Goal: Task Accomplishment & Management: Manage account settings

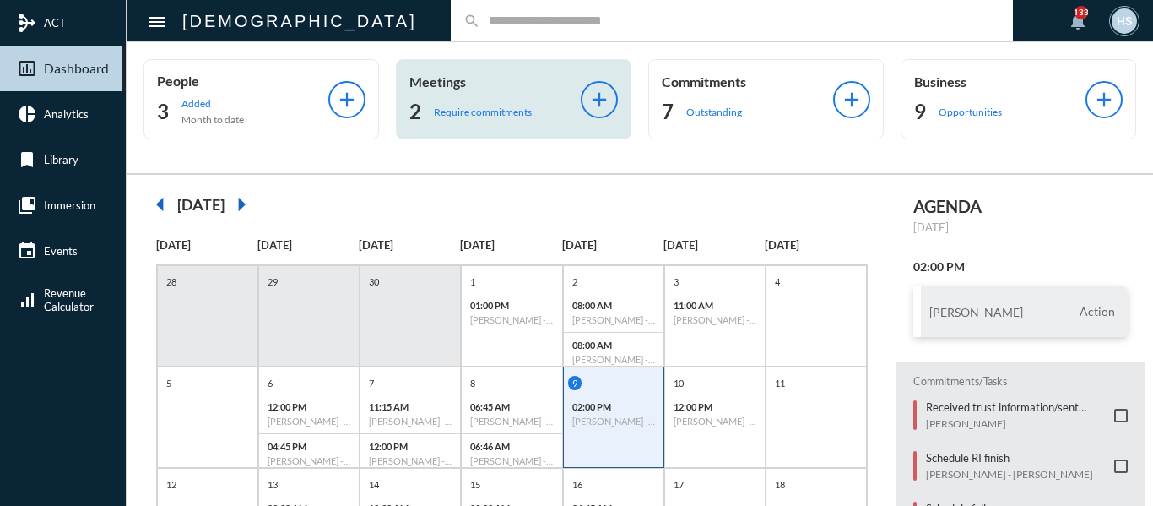
click at [512, 111] on p "Require commitments" at bounding box center [483, 112] width 98 height 13
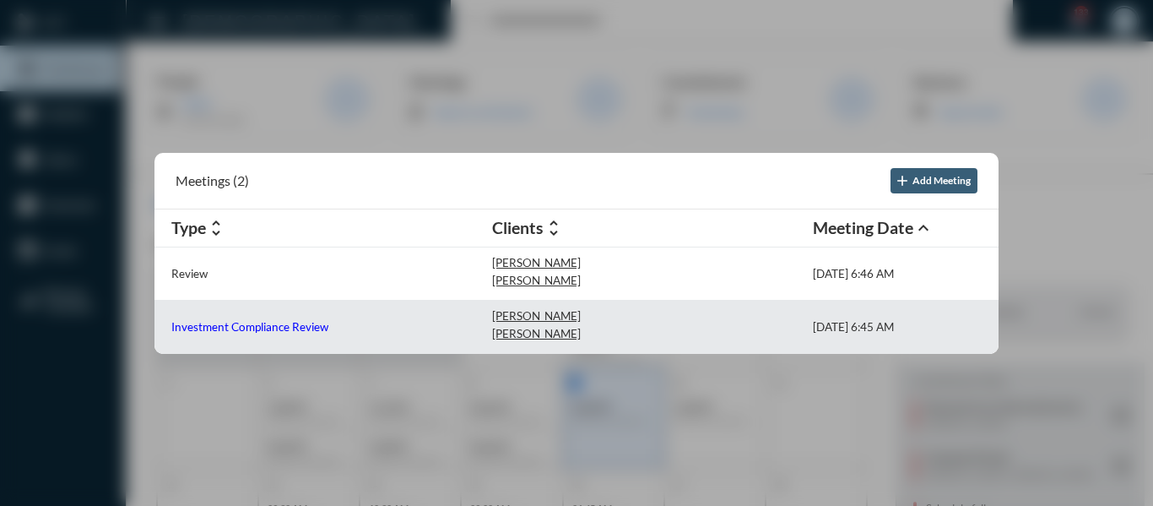
click at [284, 321] on p "Investment Compliance Review" at bounding box center [249, 327] width 157 height 14
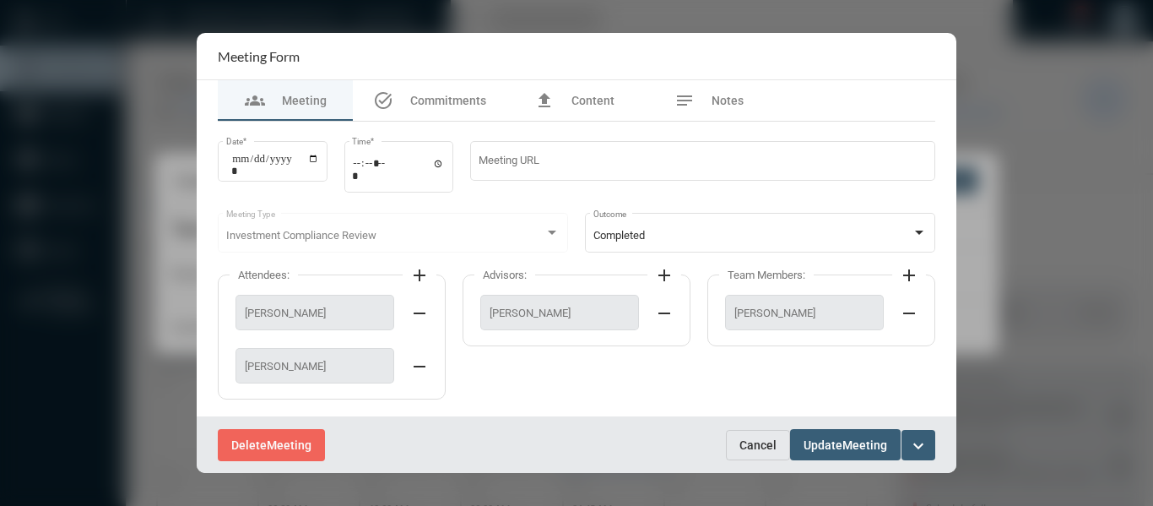
click at [914, 446] on mat-icon "expand_more" at bounding box center [919, 446] width 20 height 20
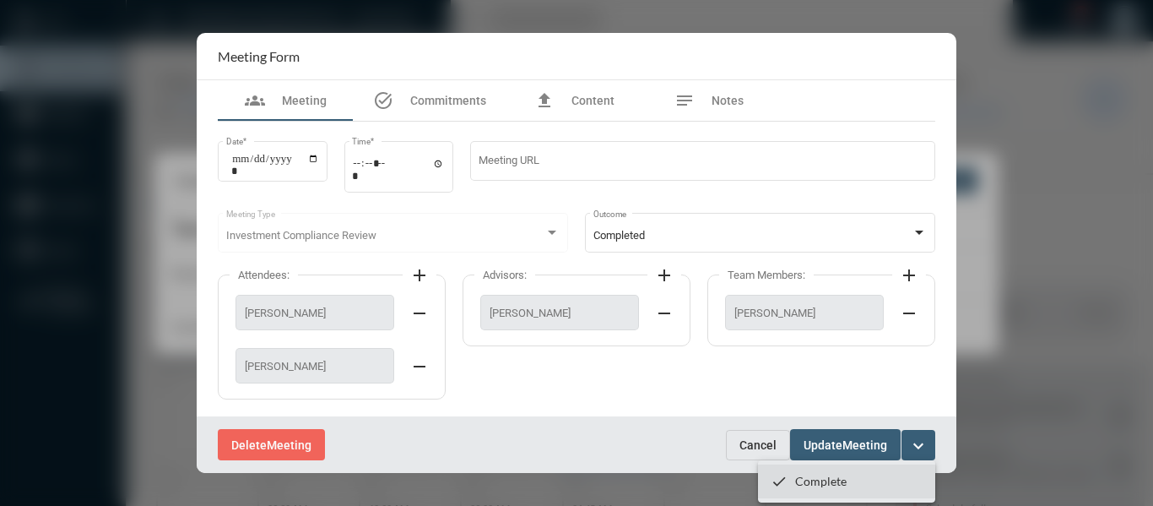
click at [812, 484] on p "Complete" at bounding box center [821, 481] width 52 height 14
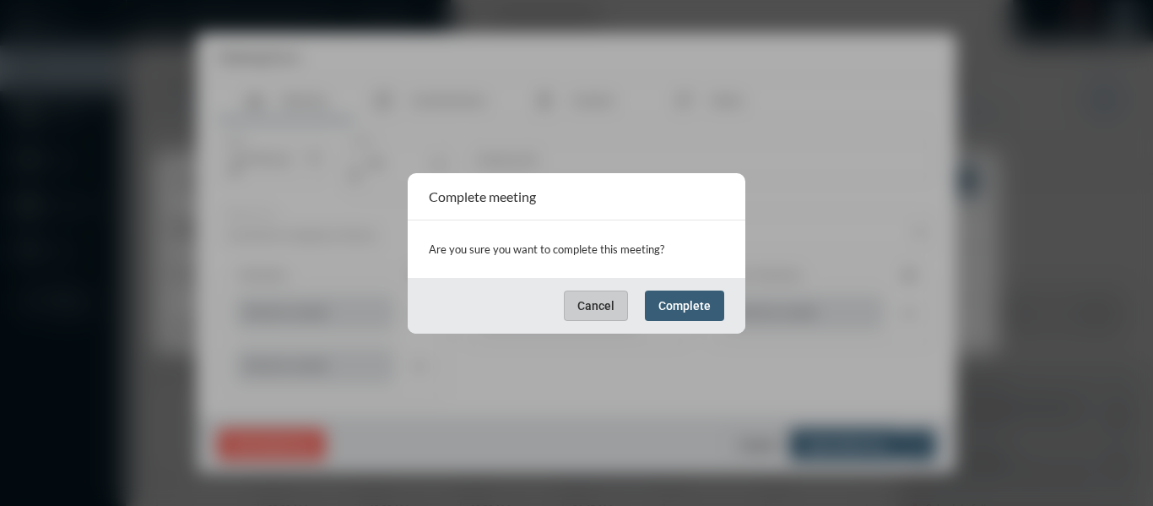
click at [685, 307] on span "Complete" at bounding box center [685, 306] width 52 height 14
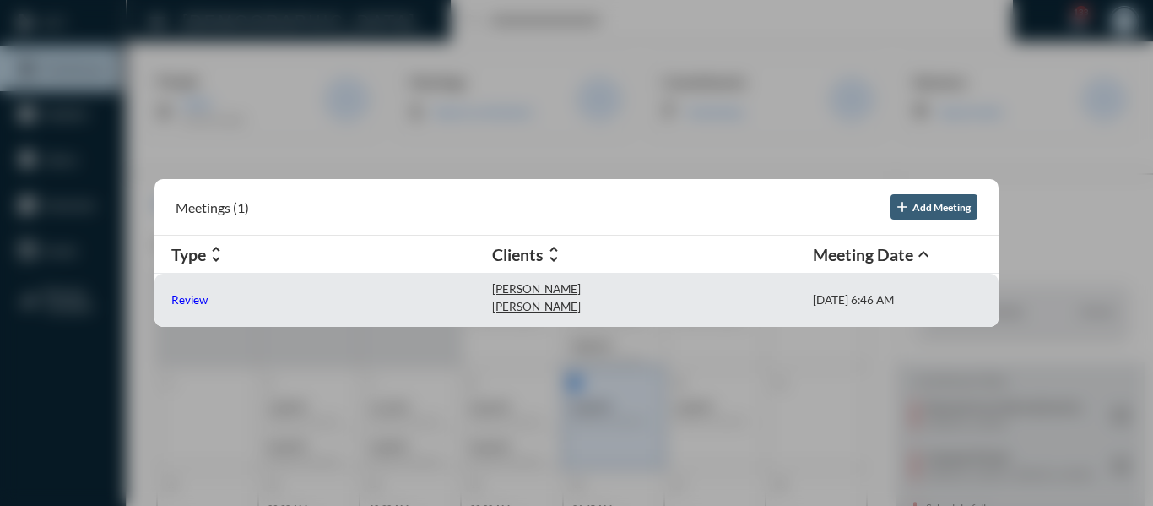
click at [177, 296] on p "Review" at bounding box center [189, 300] width 36 height 14
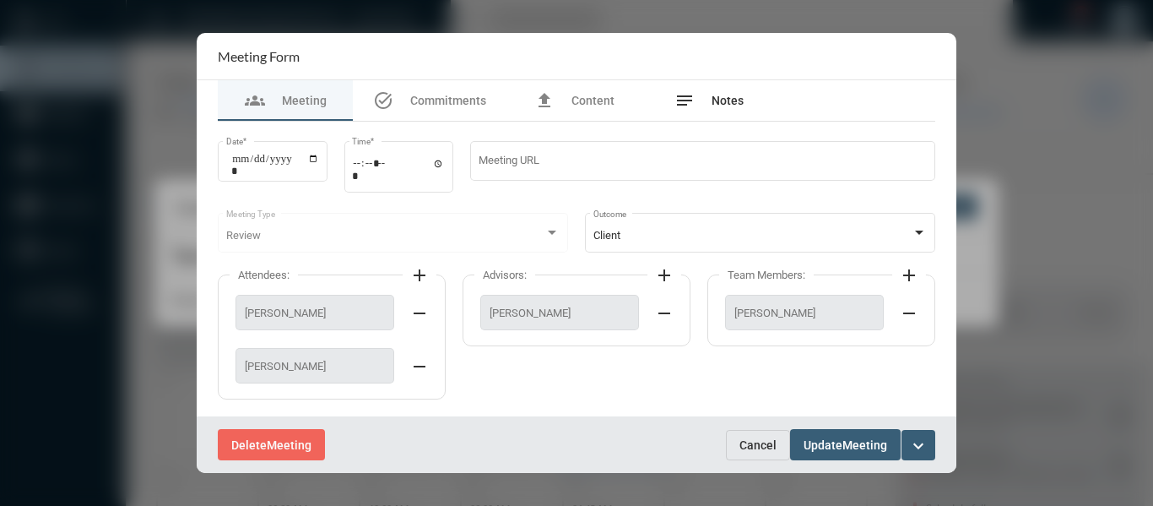
click at [733, 100] on span "Notes" at bounding box center [728, 101] width 32 height 14
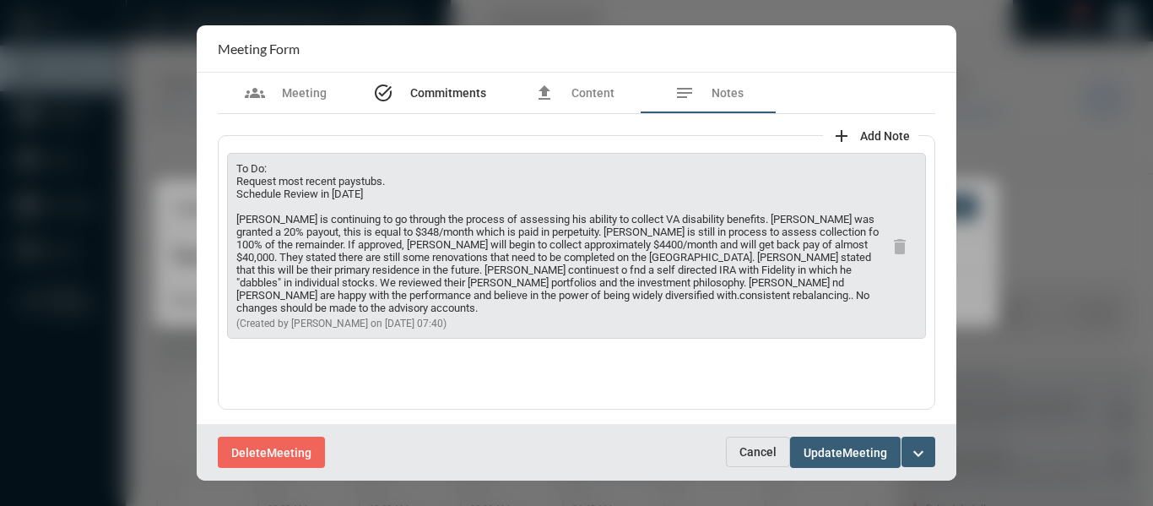
click at [427, 90] on span "Commitments" at bounding box center [448, 93] width 76 height 14
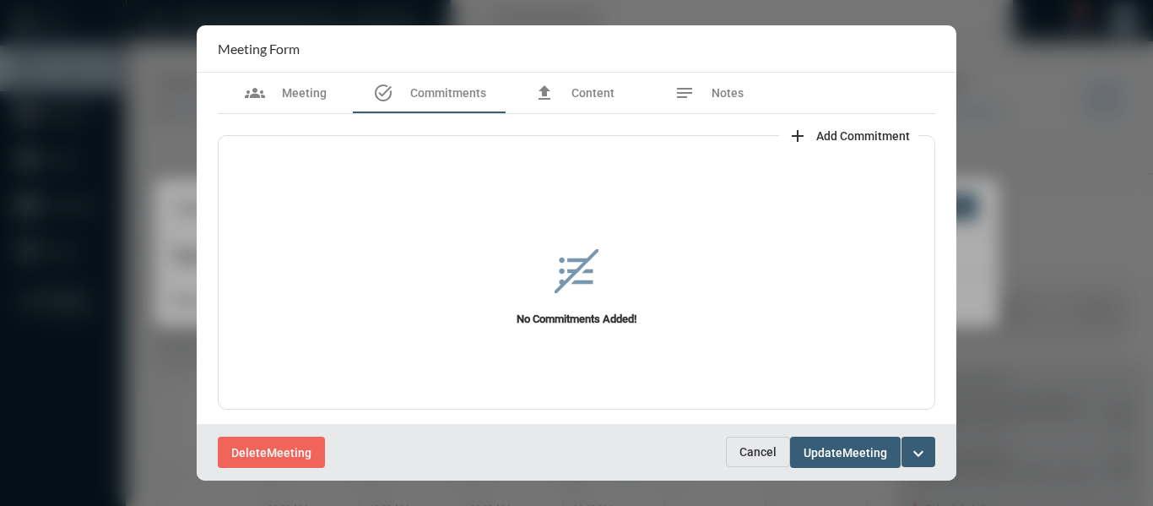
click at [880, 132] on span "Add Commitment" at bounding box center [864, 136] width 94 height 14
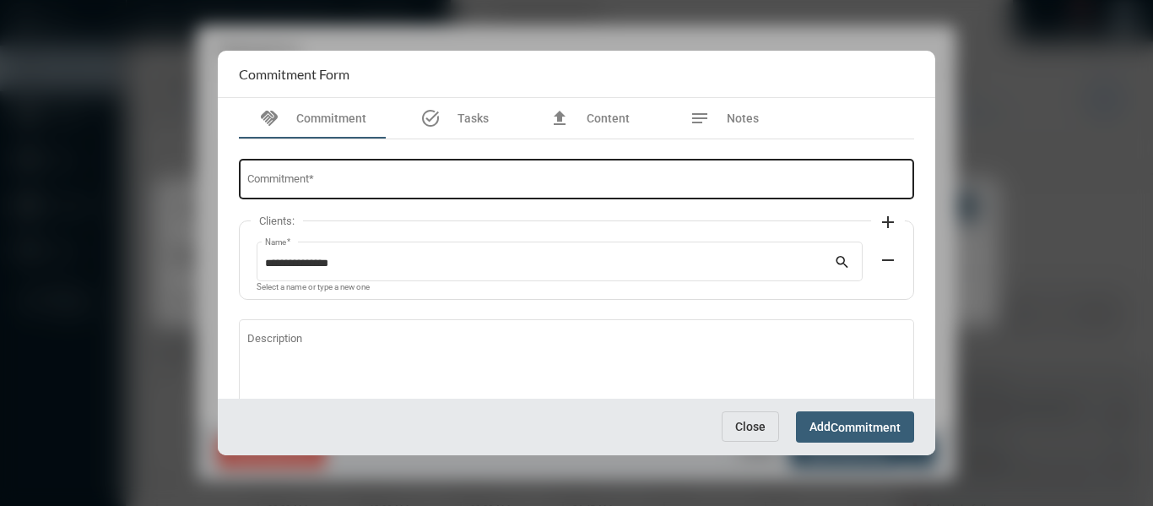
click at [686, 187] on input "Commitment *" at bounding box center [576, 182] width 659 height 13
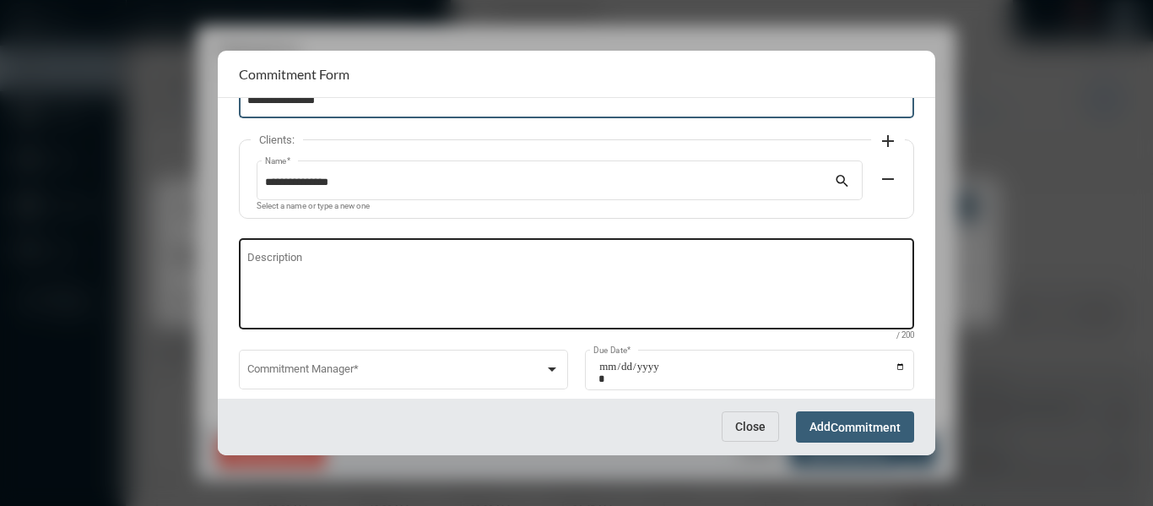
scroll to position [84, 0]
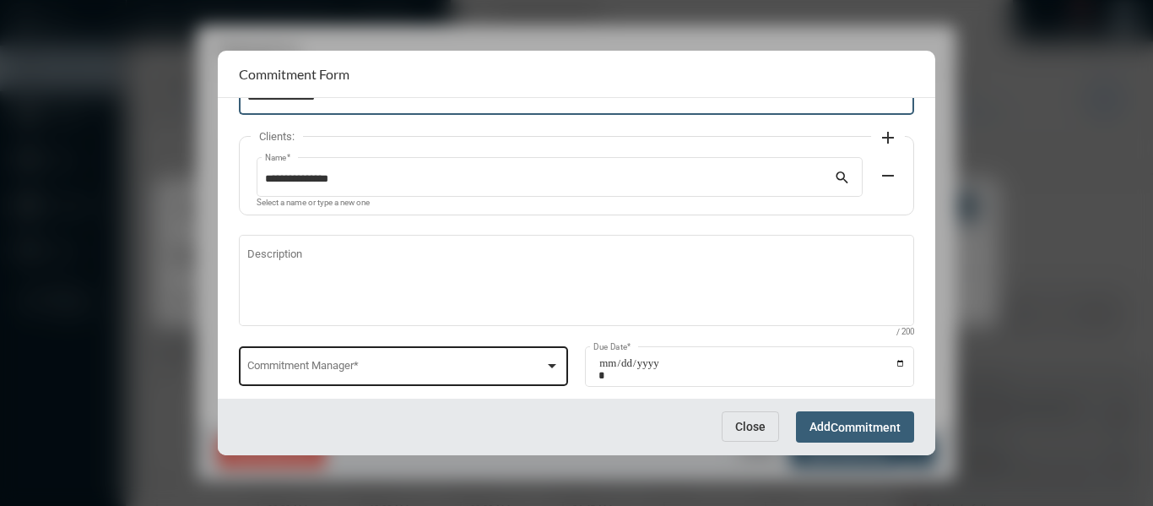
type input "**********"
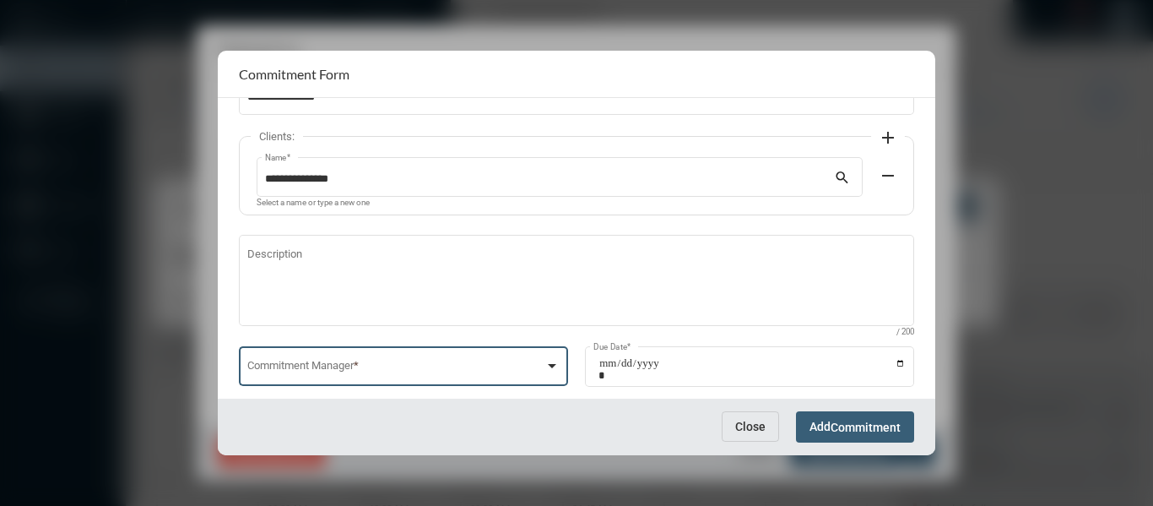
drag, startPoint x: 556, startPoint y: 366, endPoint x: 545, endPoint y: 366, distance: 11.0
click at [555, 366] on div at bounding box center [552, 366] width 15 height 14
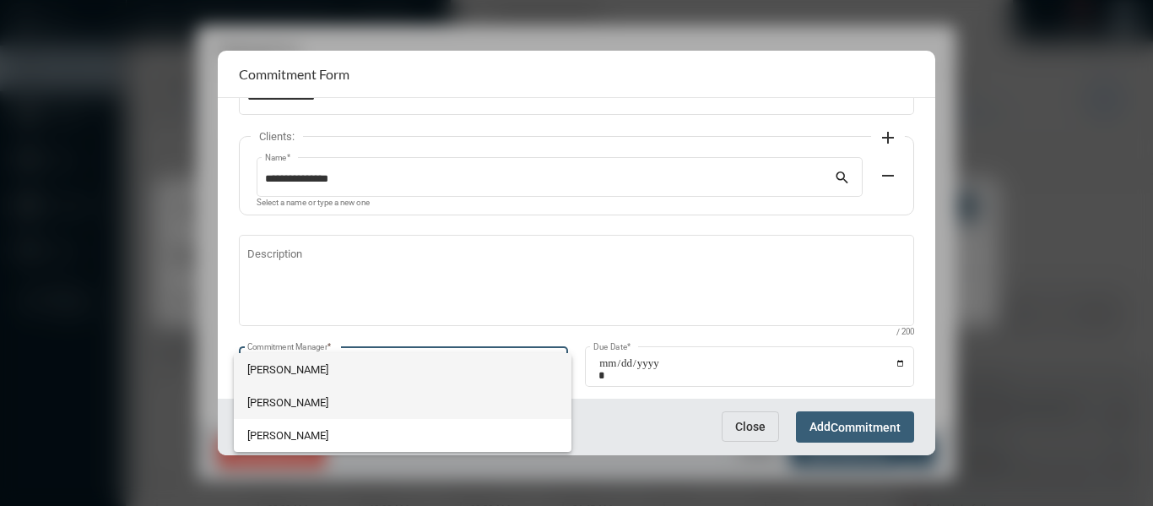
click at [264, 400] on span "[PERSON_NAME]" at bounding box center [402, 402] width 311 height 33
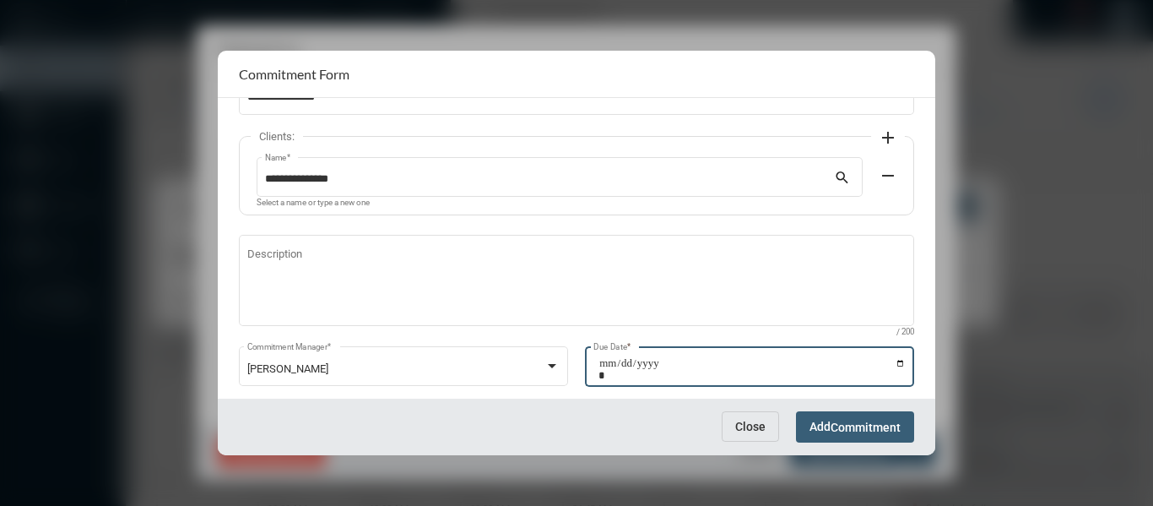
click at [897, 361] on input "Due Date *" at bounding box center [752, 369] width 307 height 24
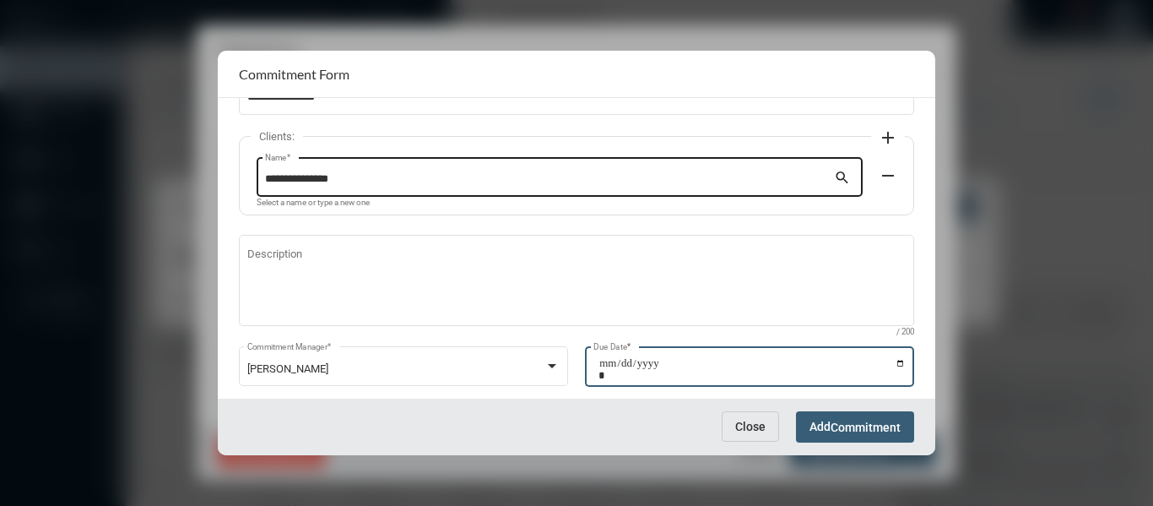
type input "**********"
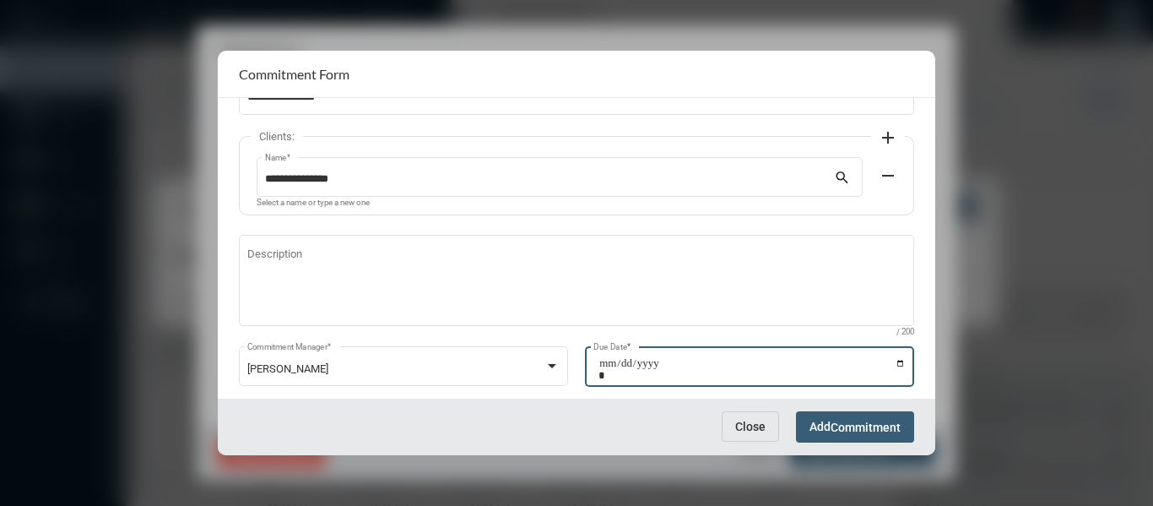
click at [887, 433] on span "Commitment" at bounding box center [866, 428] width 70 height 14
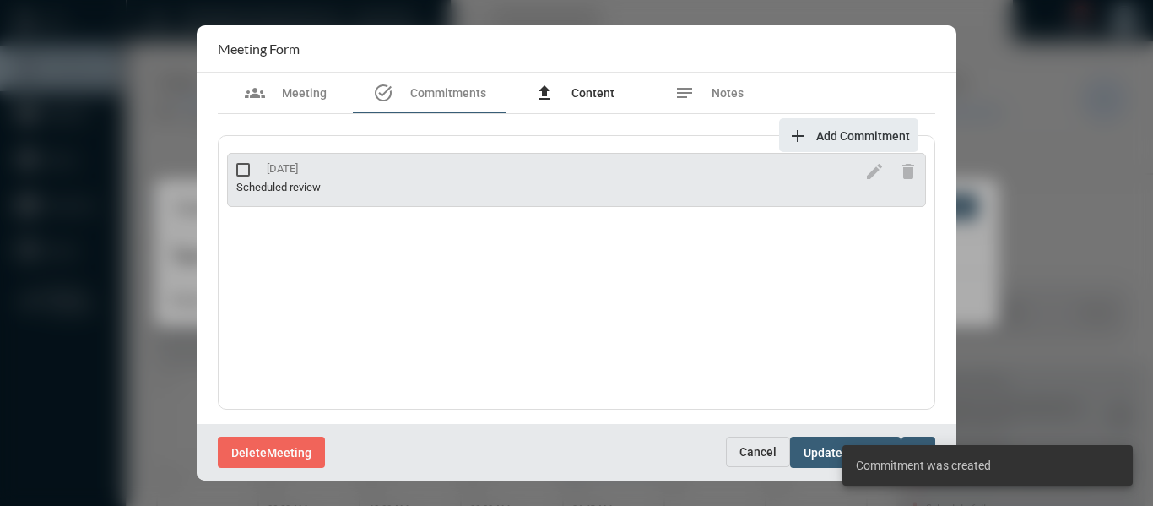
click at [589, 98] on span "Content" at bounding box center [593, 93] width 43 height 14
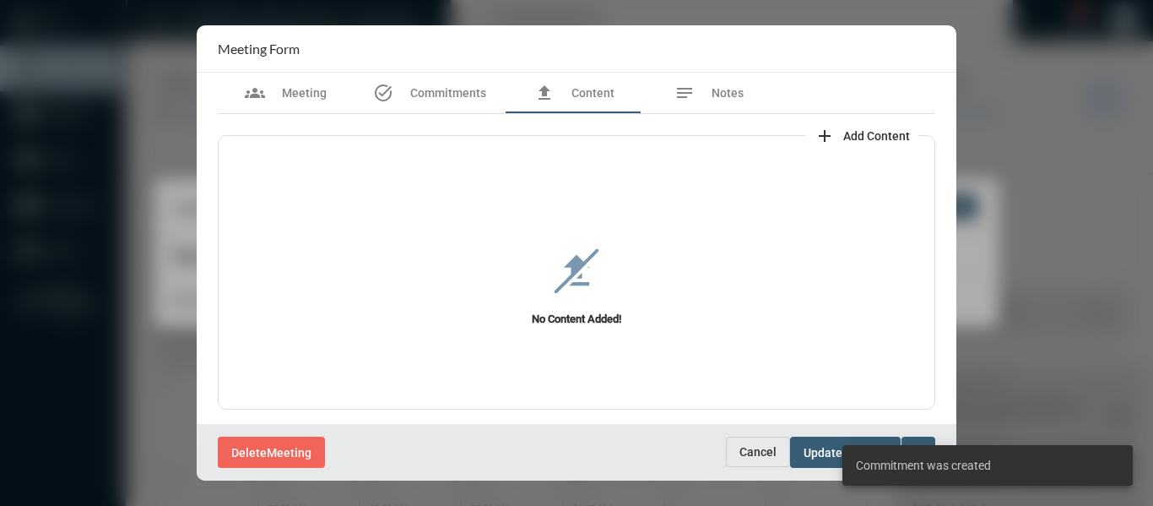
click at [865, 129] on span "Add Content" at bounding box center [877, 136] width 67 height 14
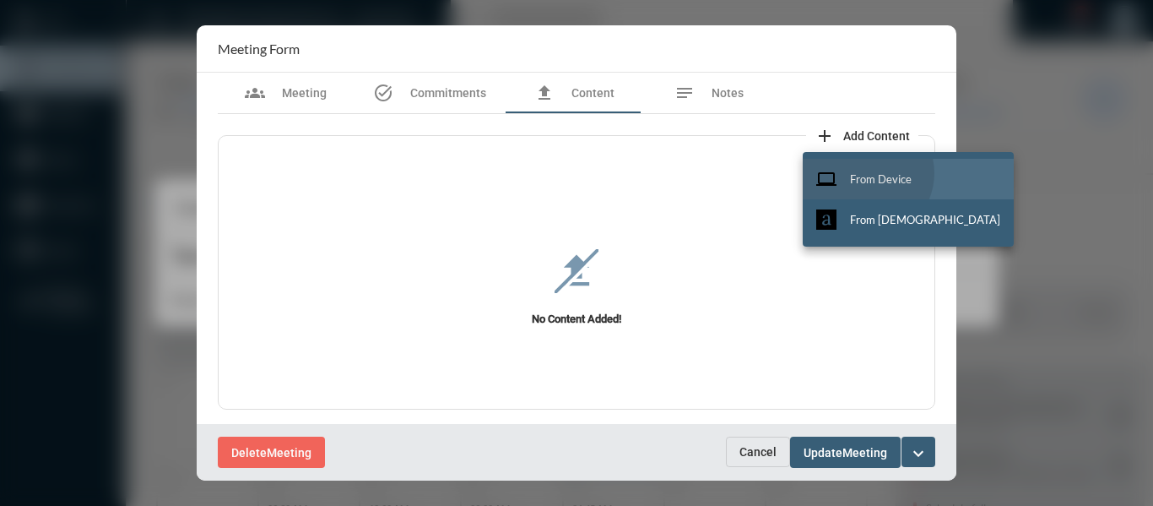
click at [866, 173] on span "From Device" at bounding box center [881, 179] width 62 height 14
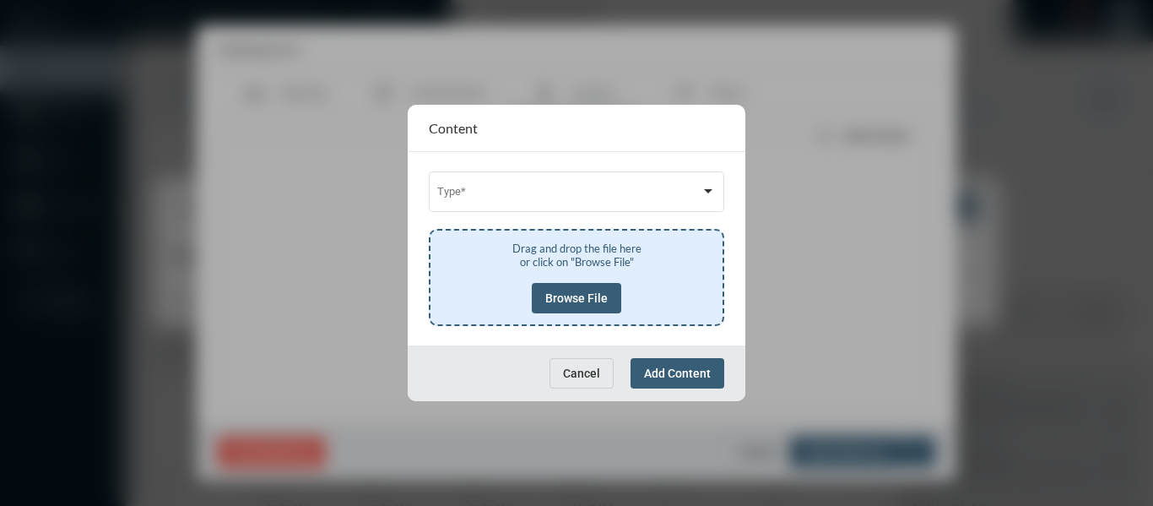
click at [576, 299] on span "Browse File" at bounding box center [576, 298] width 62 height 14
click at [703, 186] on div at bounding box center [708, 191] width 15 height 14
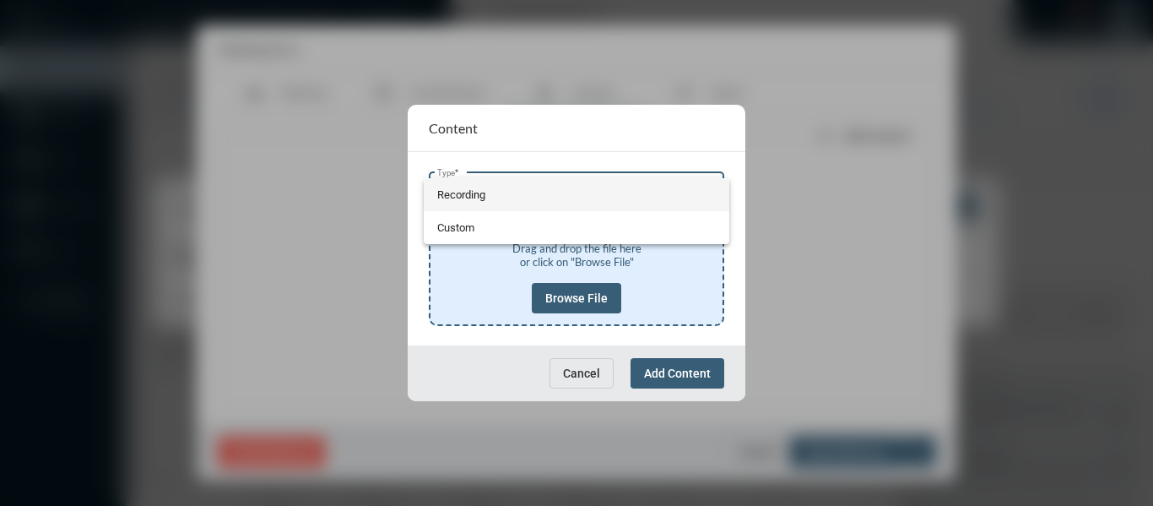
click at [444, 197] on span "Recording" at bounding box center [576, 194] width 279 height 33
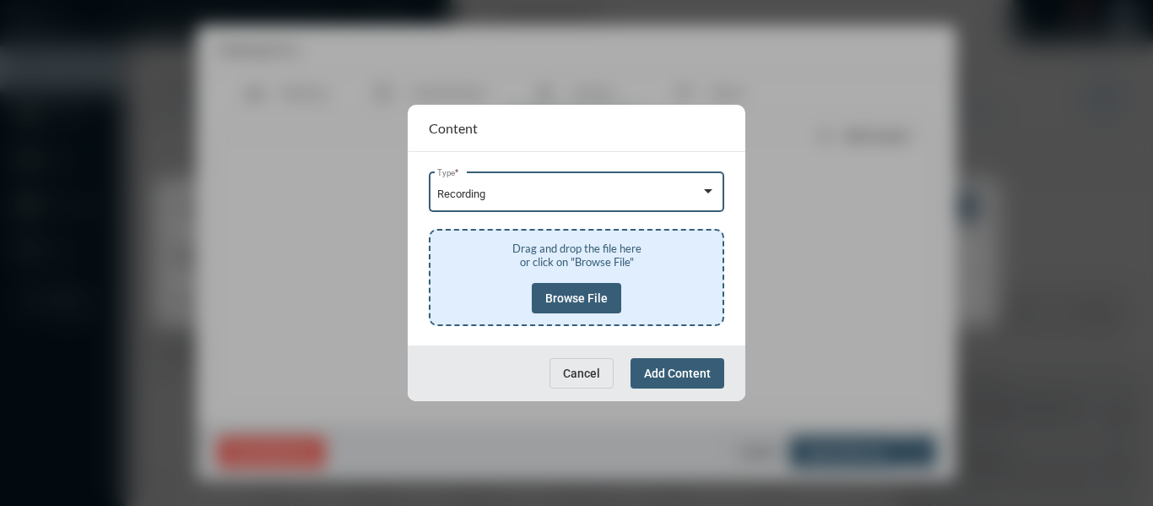
click at [586, 296] on span "Browse File" at bounding box center [576, 298] width 62 height 14
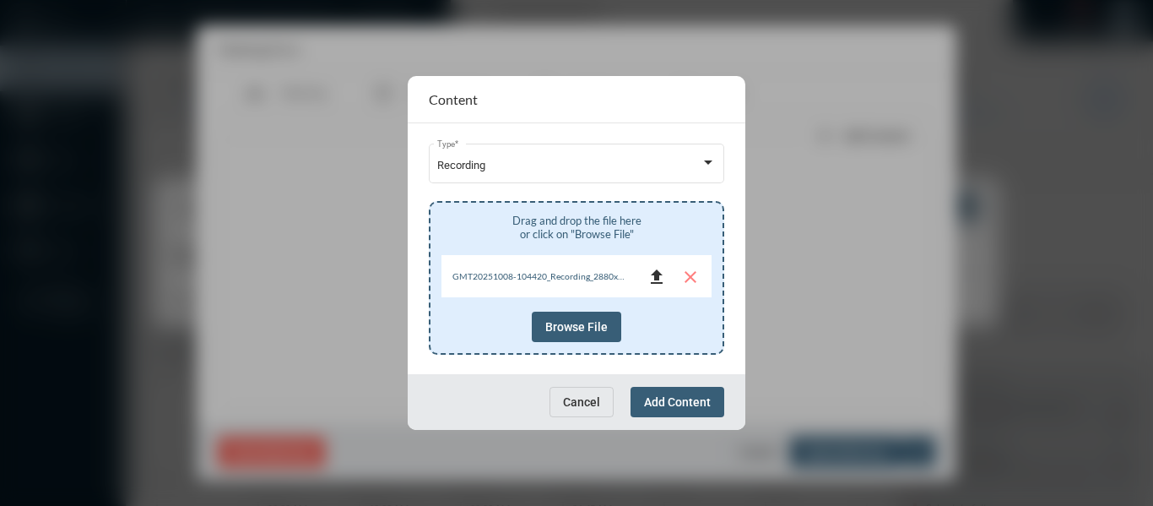
click at [655, 279] on mat-icon "file_upload" at bounding box center [657, 277] width 20 height 20
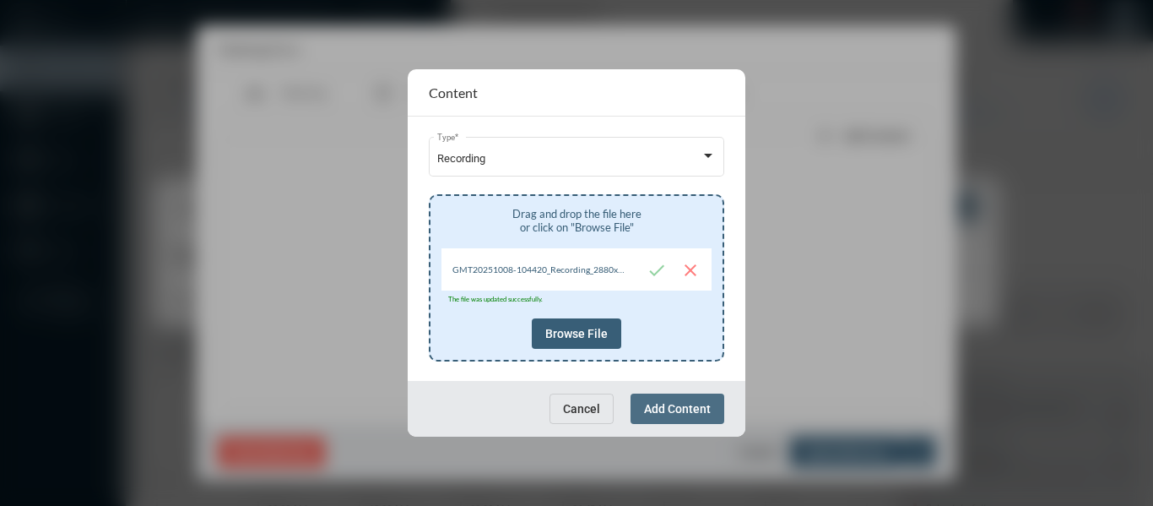
click at [696, 410] on span "Add Content" at bounding box center [677, 409] width 67 height 14
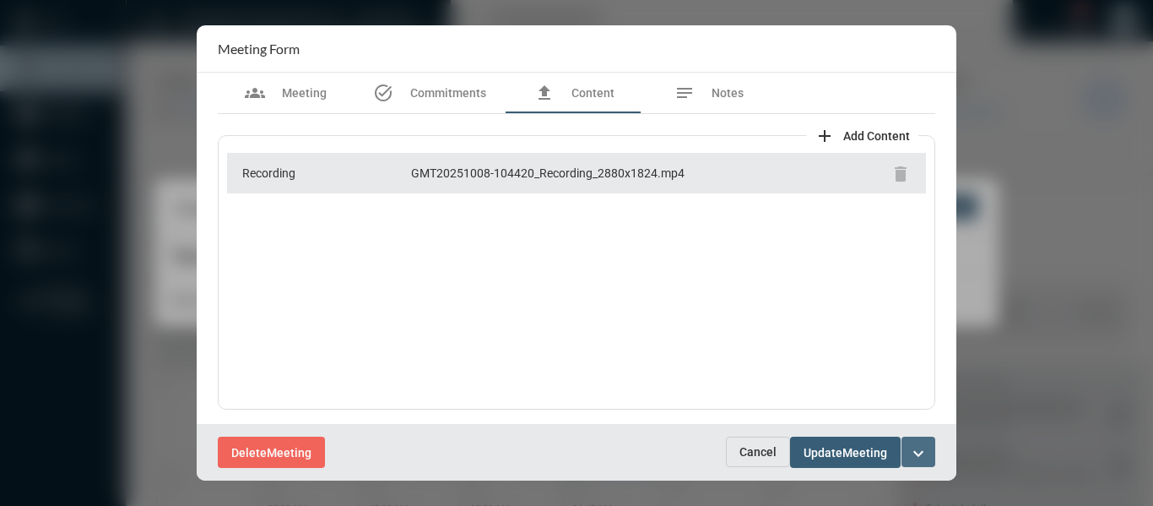
click at [915, 448] on mat-icon "expand_more" at bounding box center [919, 453] width 20 height 20
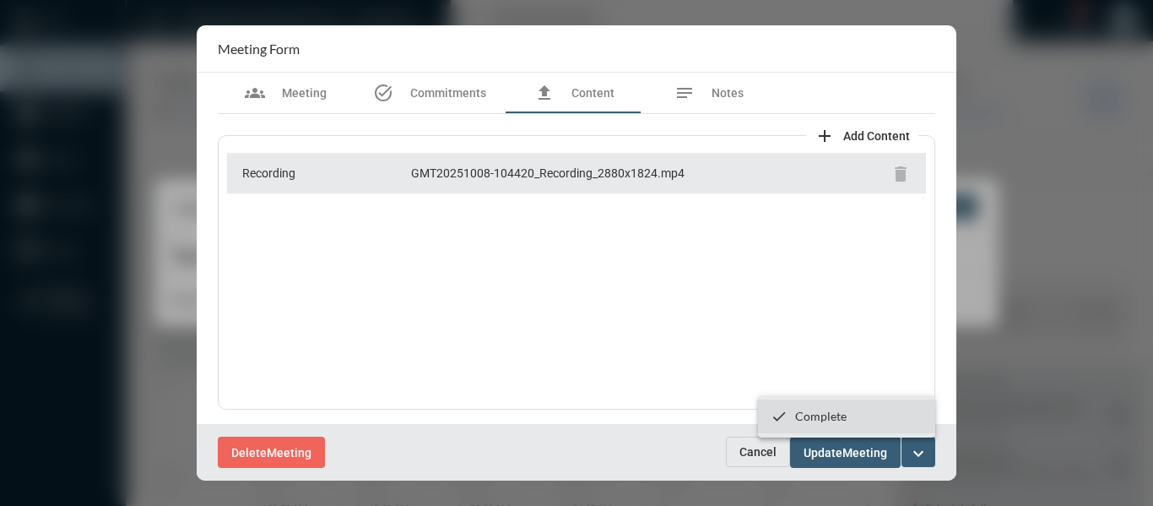
click at [812, 417] on p "Complete" at bounding box center [821, 416] width 52 height 14
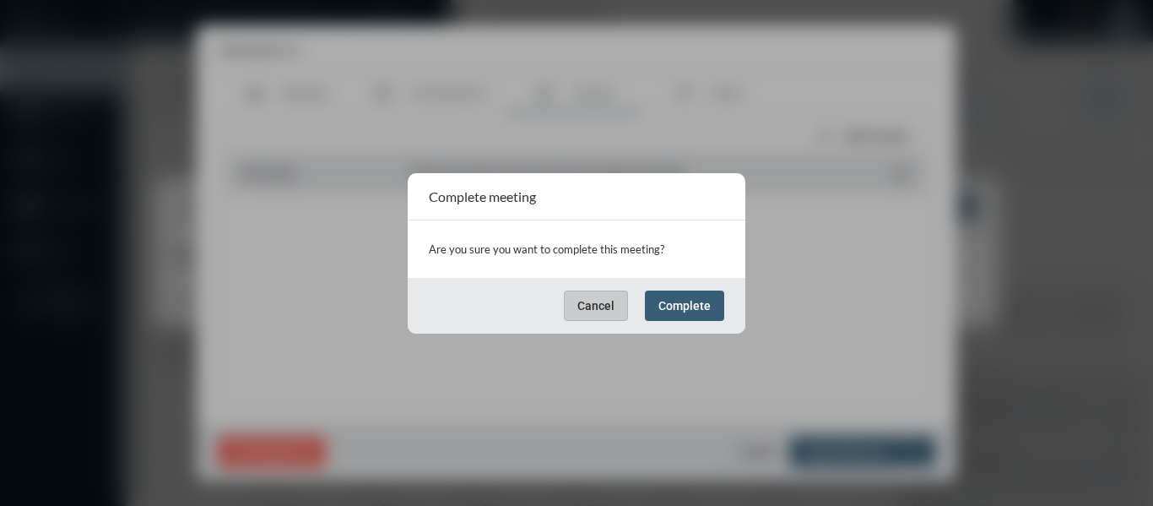
click at [687, 307] on span "Complete" at bounding box center [685, 306] width 52 height 14
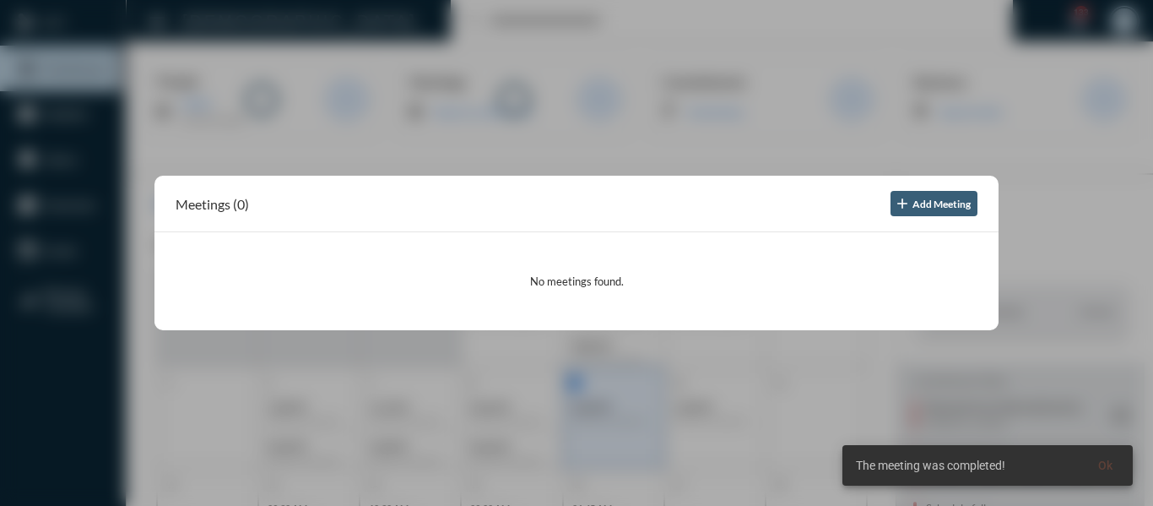
click at [392, 131] on div at bounding box center [576, 253] width 1153 height 506
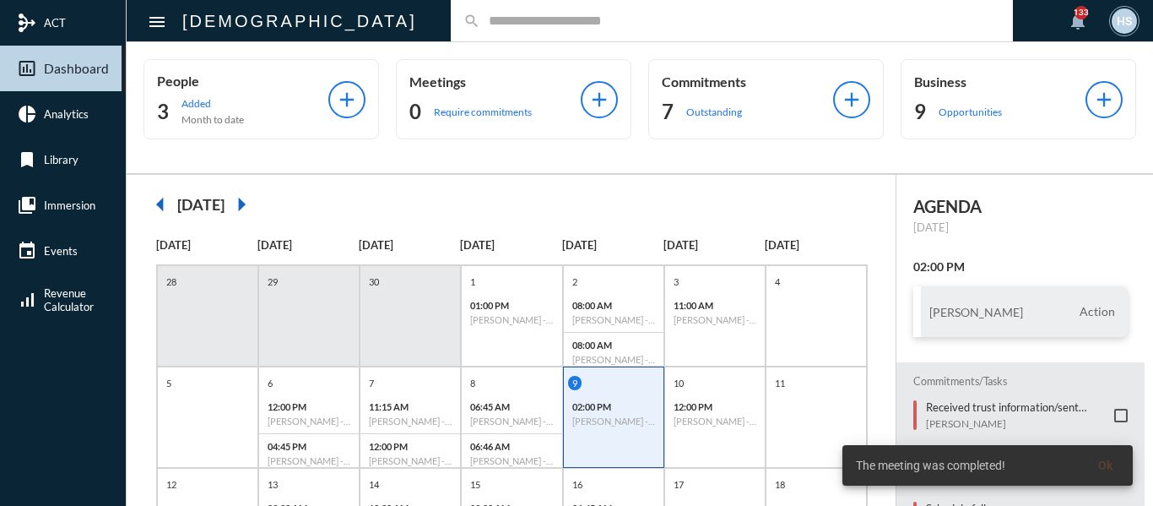
click at [480, 26] on input "text" at bounding box center [740, 21] width 520 height 14
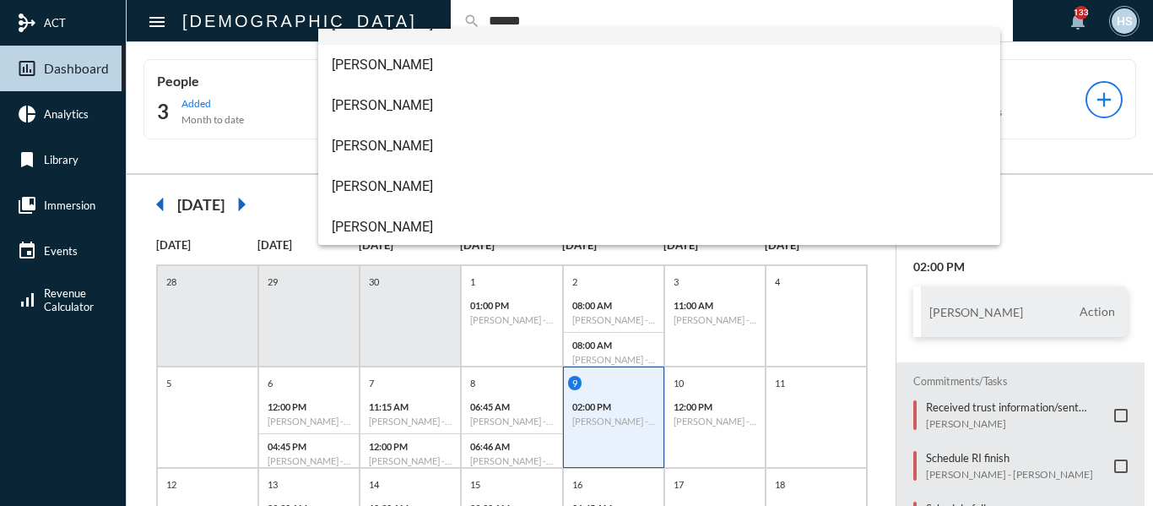
scroll to position [68, 0]
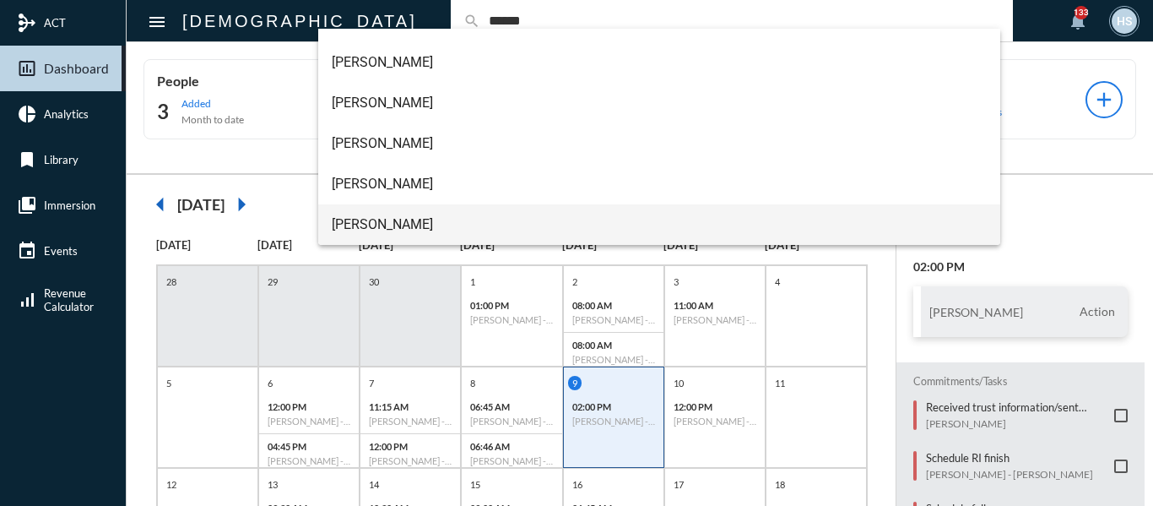
type input "******"
click at [363, 220] on span "[PERSON_NAME]" at bounding box center [660, 224] width 656 height 41
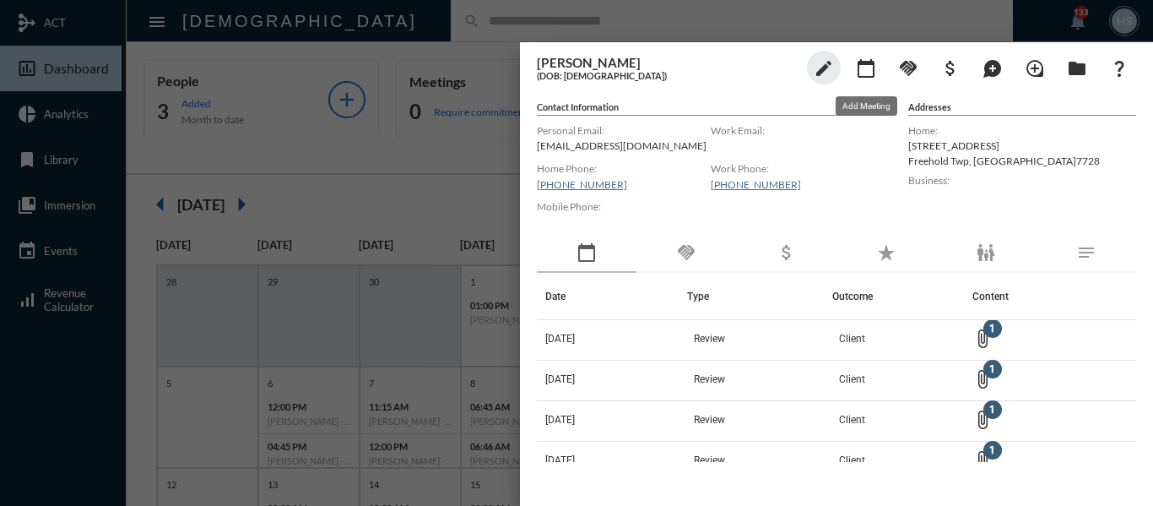
click at [871, 68] on mat-icon "calendar_today" at bounding box center [866, 68] width 20 height 20
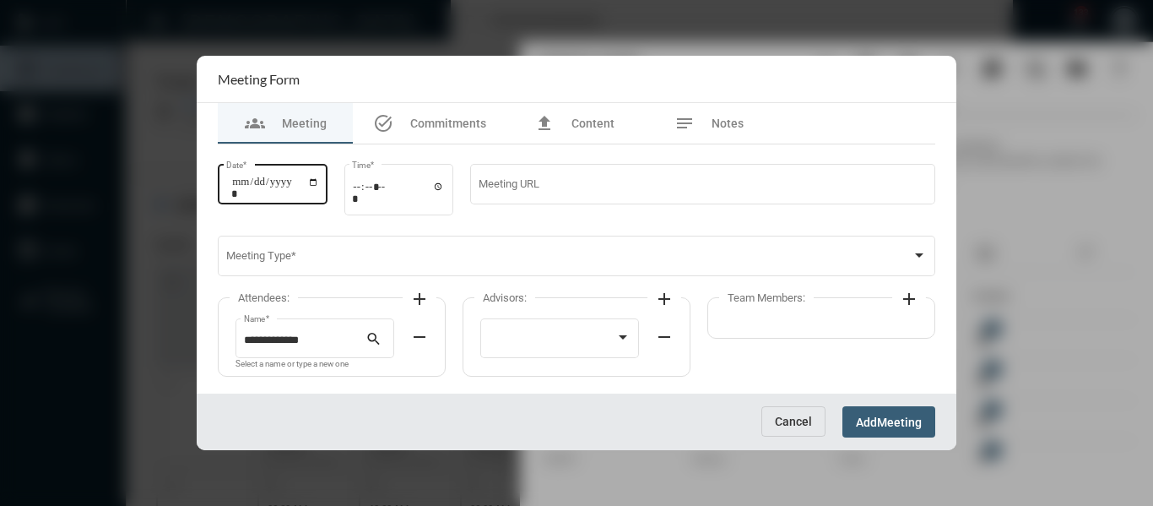
click at [319, 177] on input "Date *" at bounding box center [275, 188] width 88 height 24
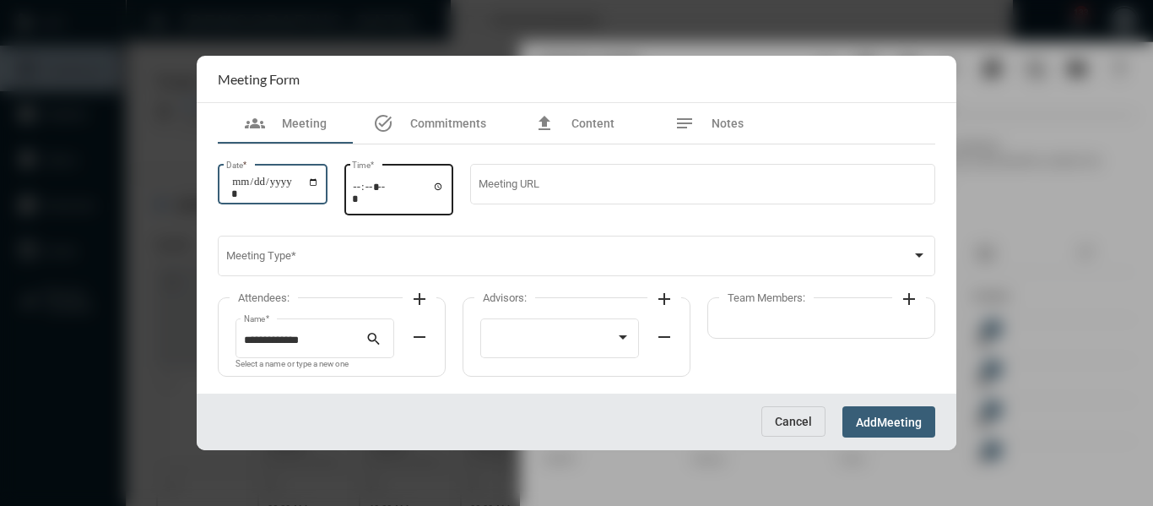
type input "**********"
click at [445, 189] on input "Time *" at bounding box center [398, 192] width 93 height 24
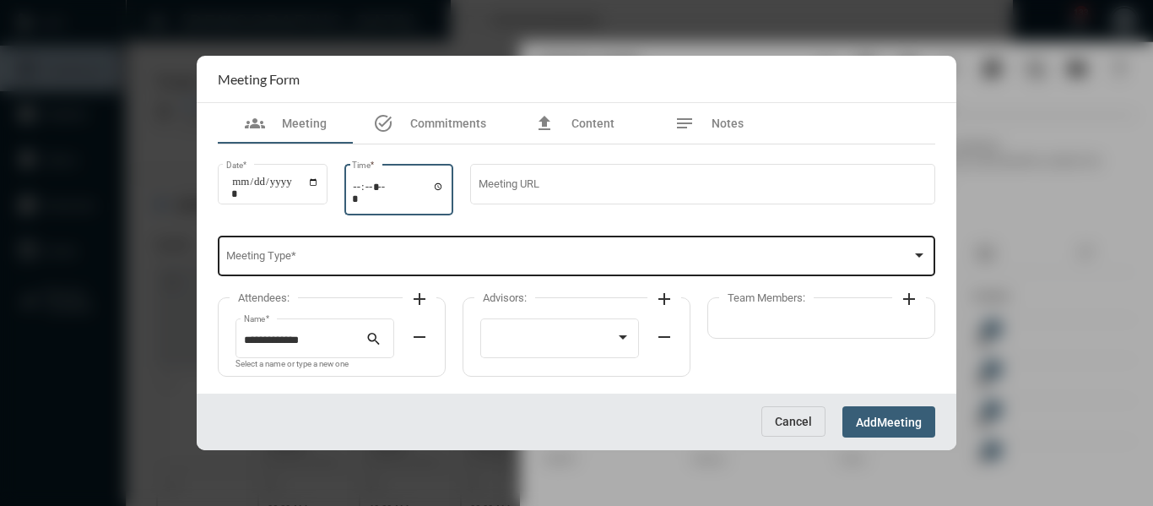
type input "*****"
click at [580, 255] on span at bounding box center [569, 258] width 686 height 13
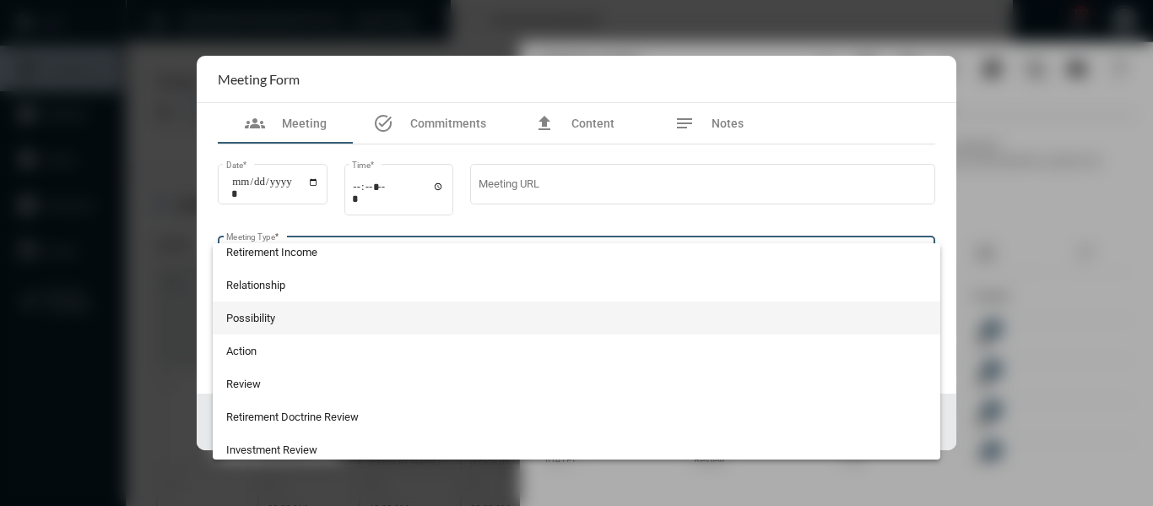
scroll to position [442, 0]
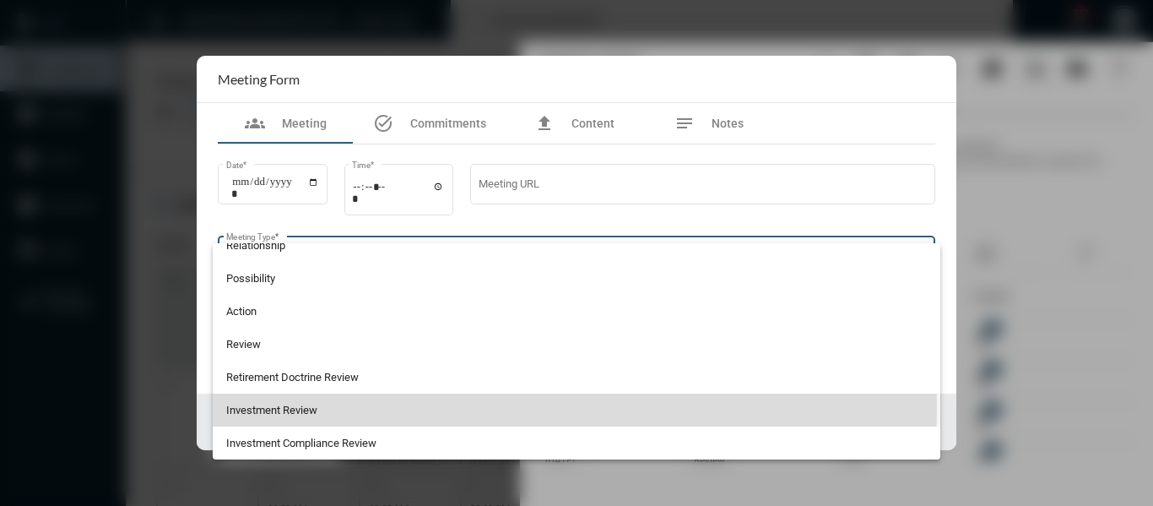
click at [261, 405] on span "Investment Review" at bounding box center [577, 409] width 702 height 33
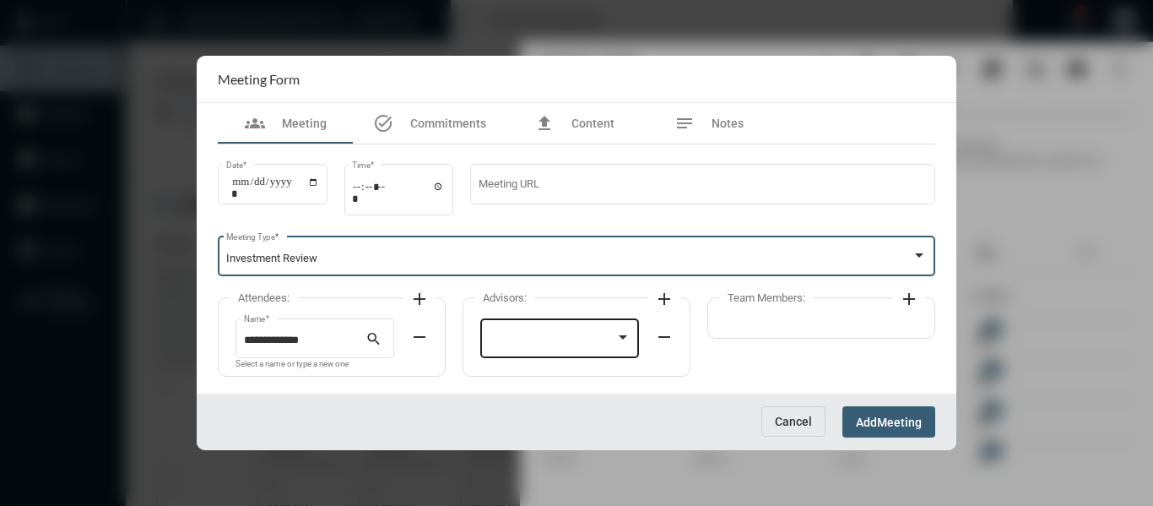
click at [605, 352] on div at bounding box center [560, 336] width 143 height 43
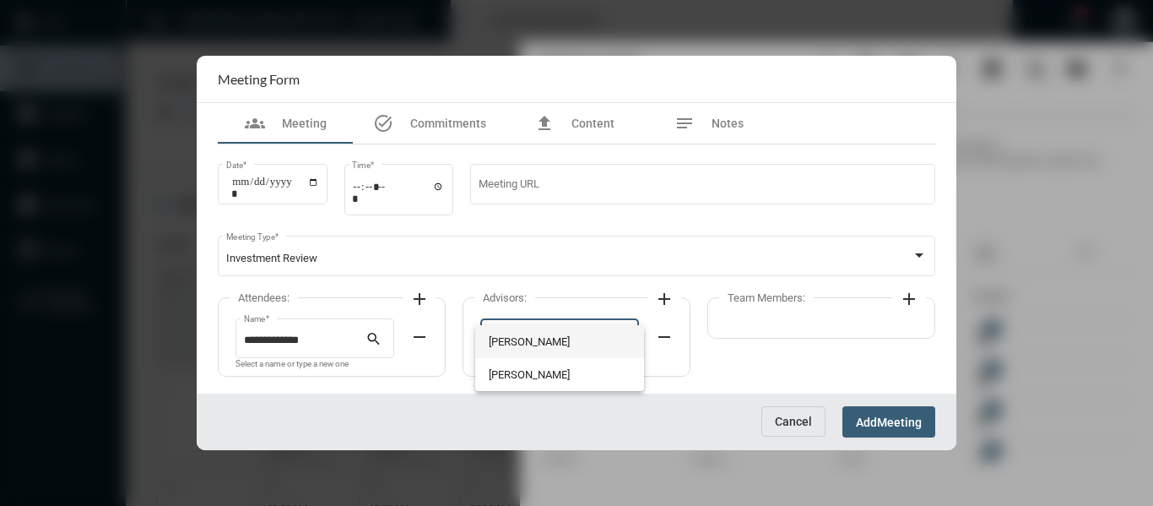
drag, startPoint x: 532, startPoint y: 339, endPoint x: 851, endPoint y: 319, distance: 319.8
click at [537, 336] on span "[PERSON_NAME]" at bounding box center [560, 341] width 143 height 33
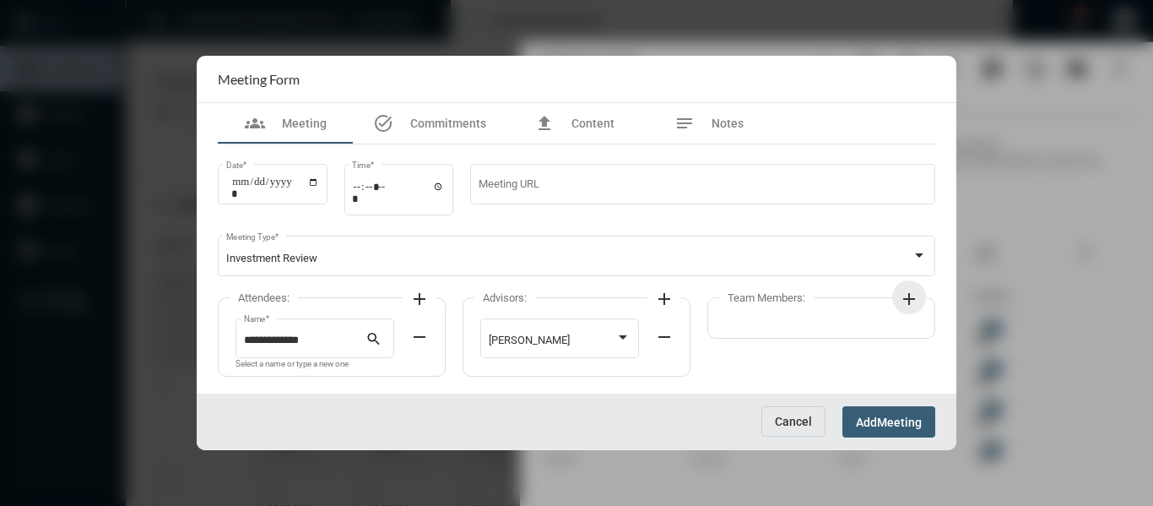
click at [909, 290] on mat-icon "add" at bounding box center [909, 299] width 20 height 20
click at [833, 338] on div at bounding box center [798, 340] width 128 height 13
click at [757, 338] on span "[PERSON_NAME]" at bounding box center [792, 341] width 116 height 33
drag, startPoint x: 876, startPoint y: 418, endPoint x: 759, endPoint y: 418, distance: 117.4
click at [868, 418] on span "Add" at bounding box center [866, 422] width 21 height 14
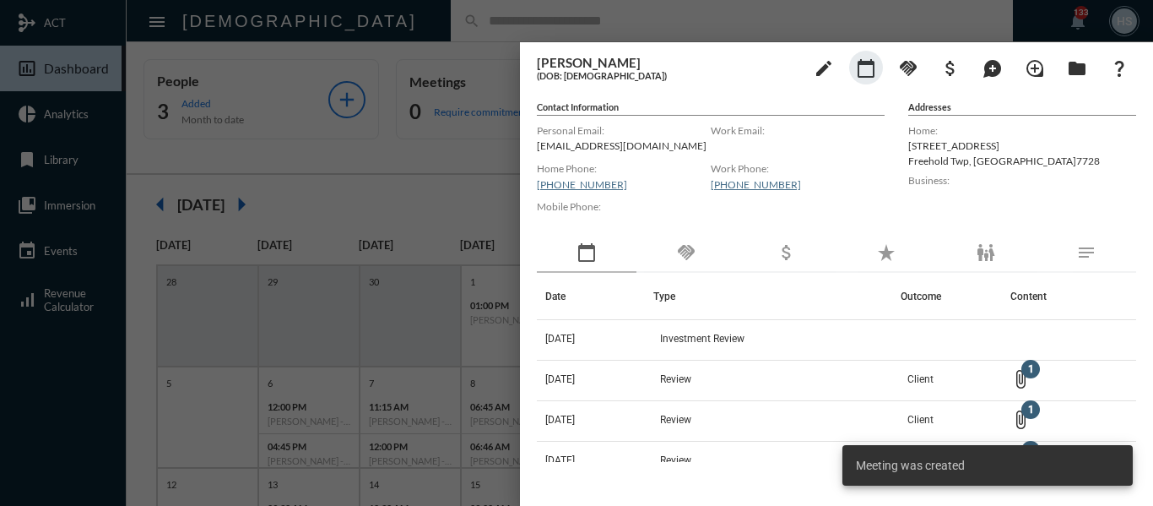
click at [469, 171] on div at bounding box center [576, 253] width 1153 height 506
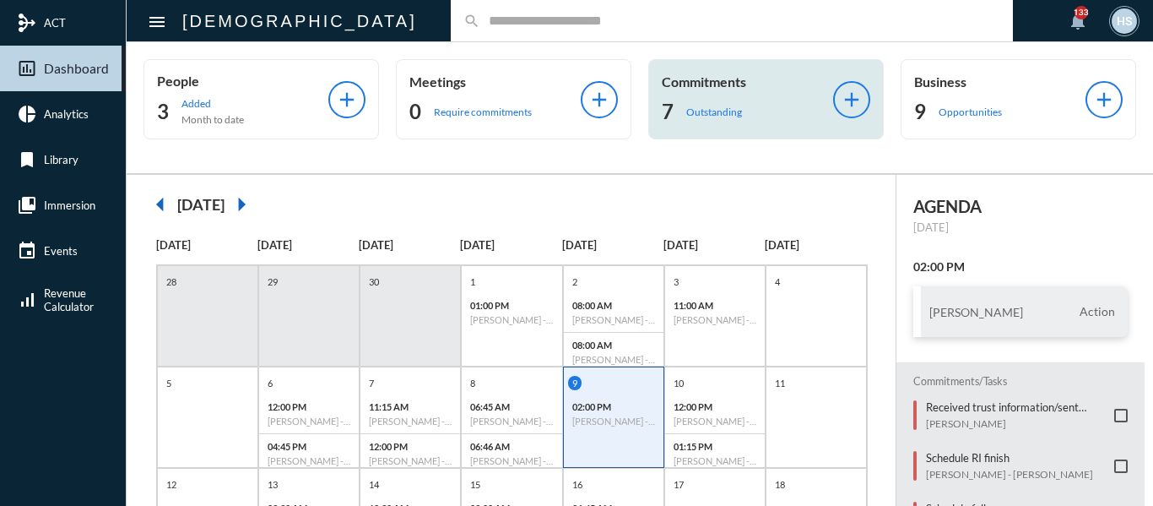
click at [688, 115] on p "Outstanding" at bounding box center [714, 112] width 56 height 13
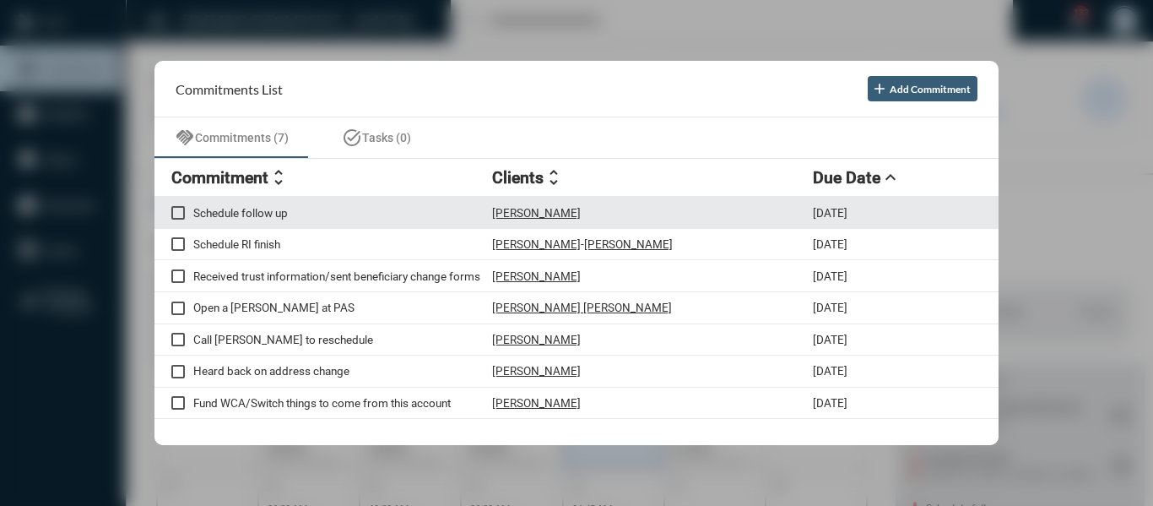
click at [555, 213] on p "[PERSON_NAME]" at bounding box center [536, 213] width 89 height 14
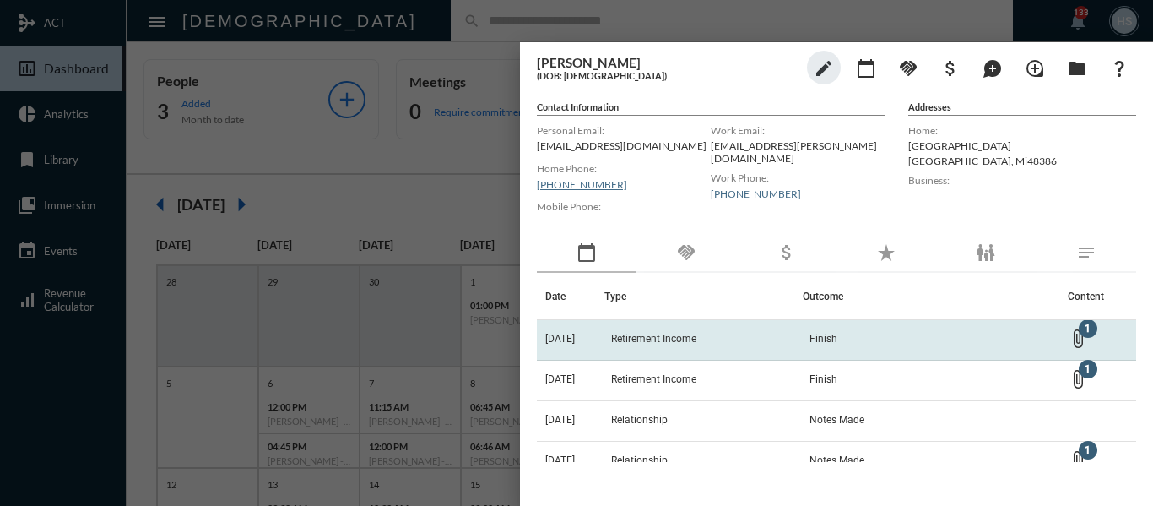
click at [697, 336] on span "Retirement Income" at bounding box center [653, 339] width 85 height 12
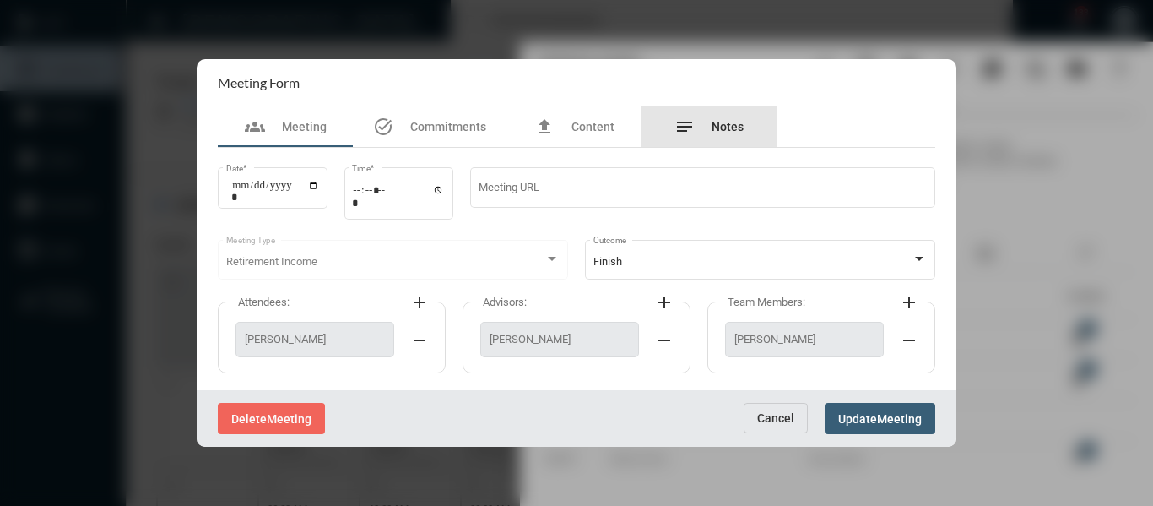
click at [738, 128] on span "Notes" at bounding box center [728, 127] width 32 height 14
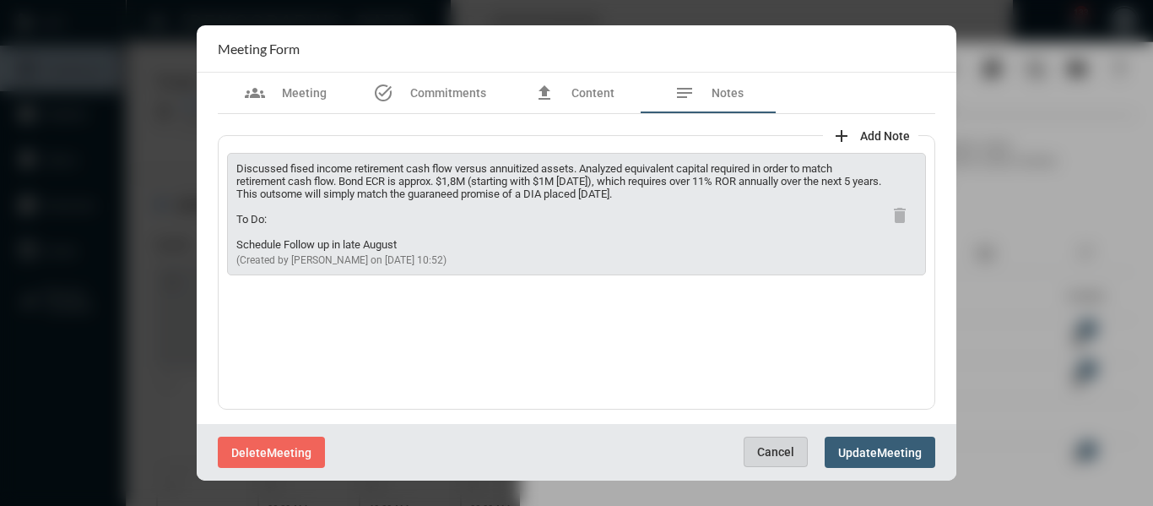
click at [776, 459] on button "Cancel" at bounding box center [776, 452] width 64 height 30
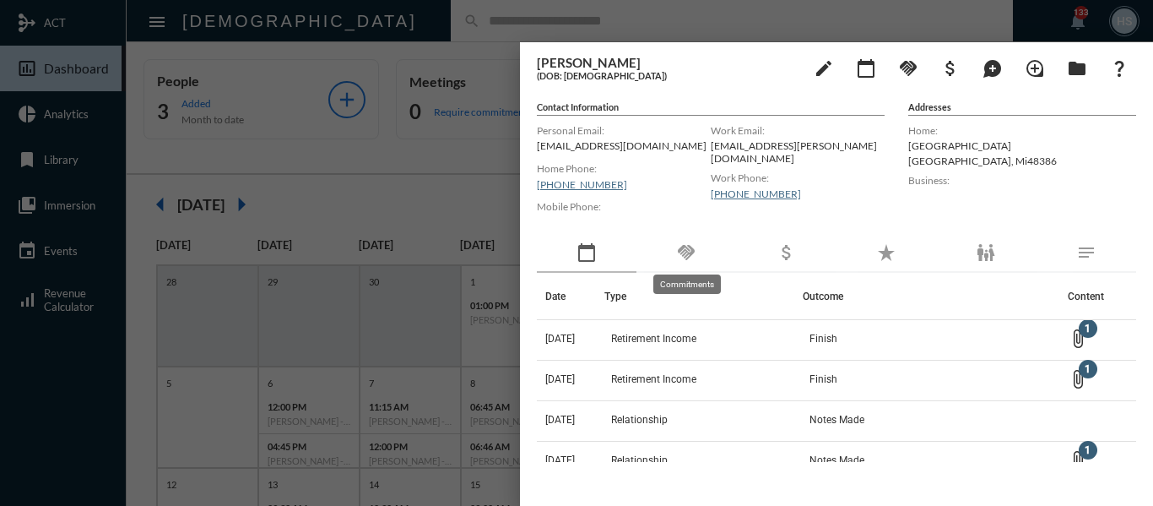
click at [690, 247] on mat-icon "handshake" at bounding box center [686, 252] width 20 height 20
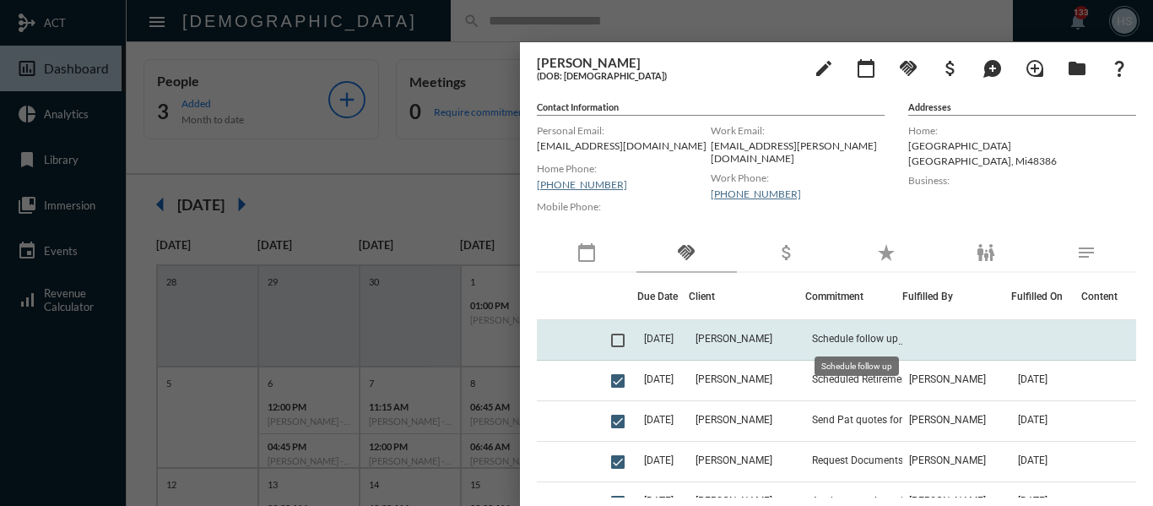
click at [862, 339] on span "Schedule follow up" at bounding box center [855, 339] width 86 height 12
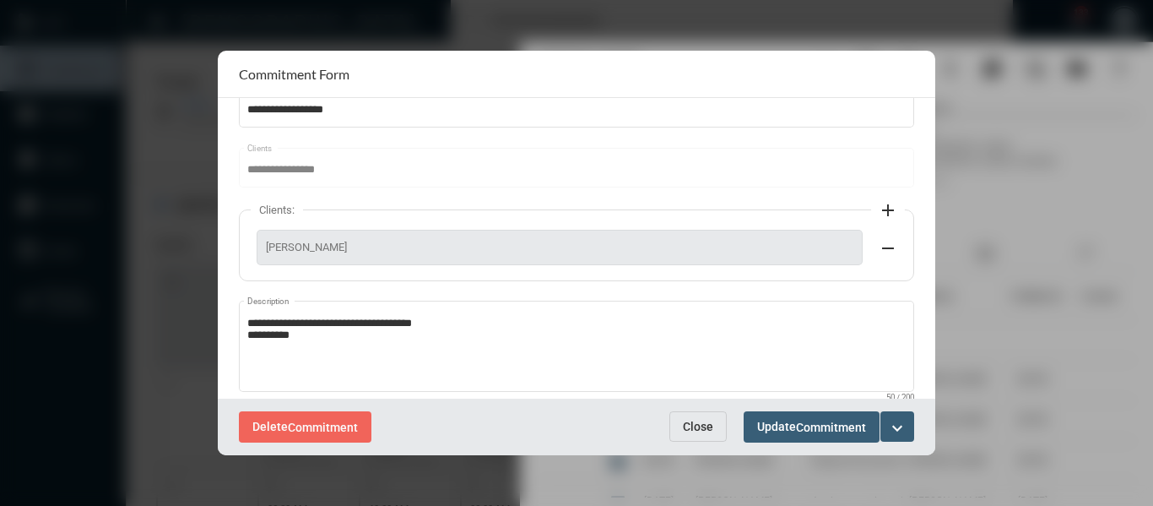
scroll to position [236, 0]
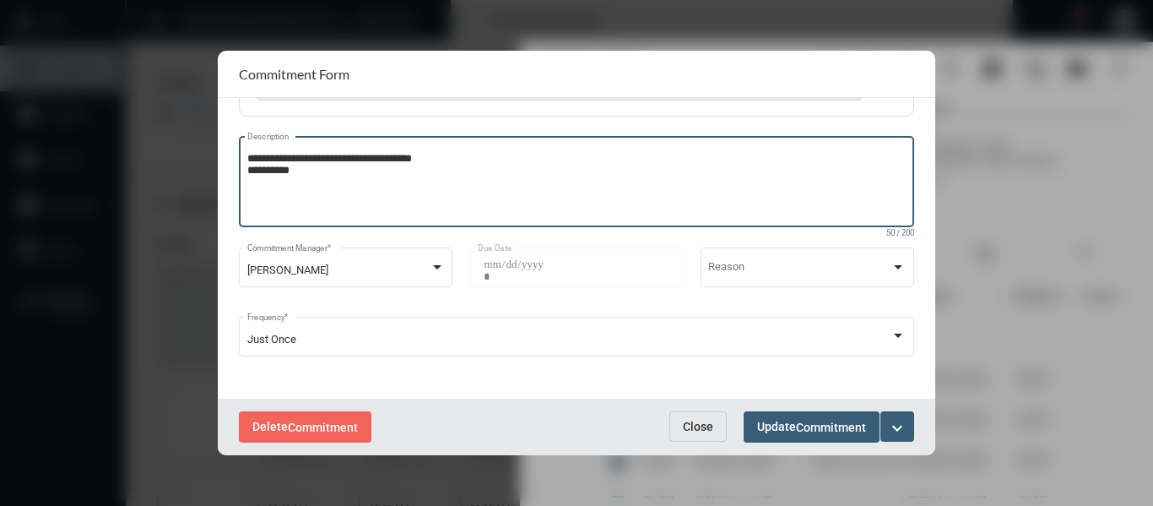
click at [339, 172] on textarea "**********" at bounding box center [576, 184] width 659 height 67
type textarea "**********"
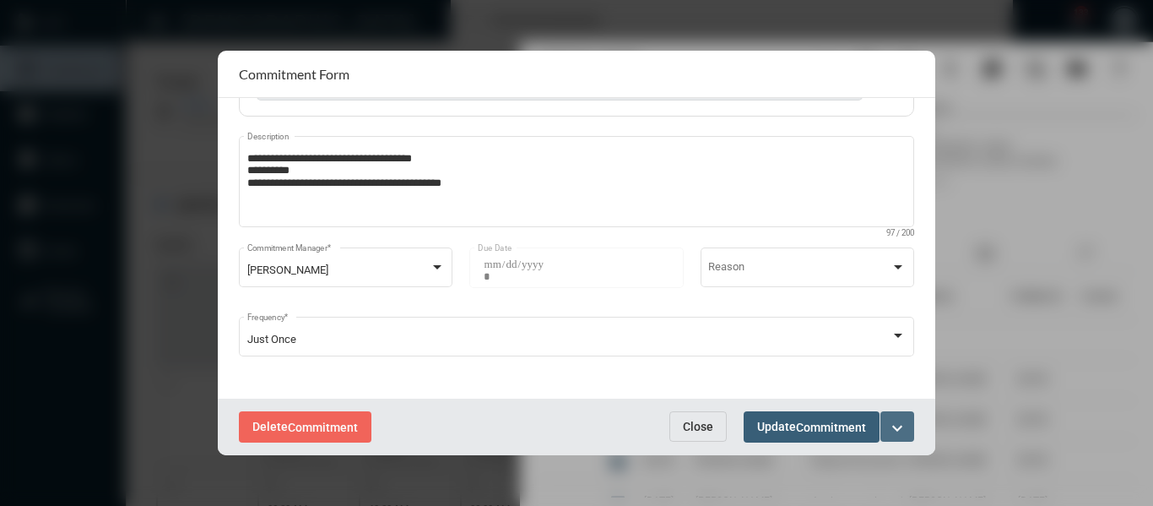
click at [892, 424] on mat-icon "expand_more" at bounding box center [897, 428] width 20 height 20
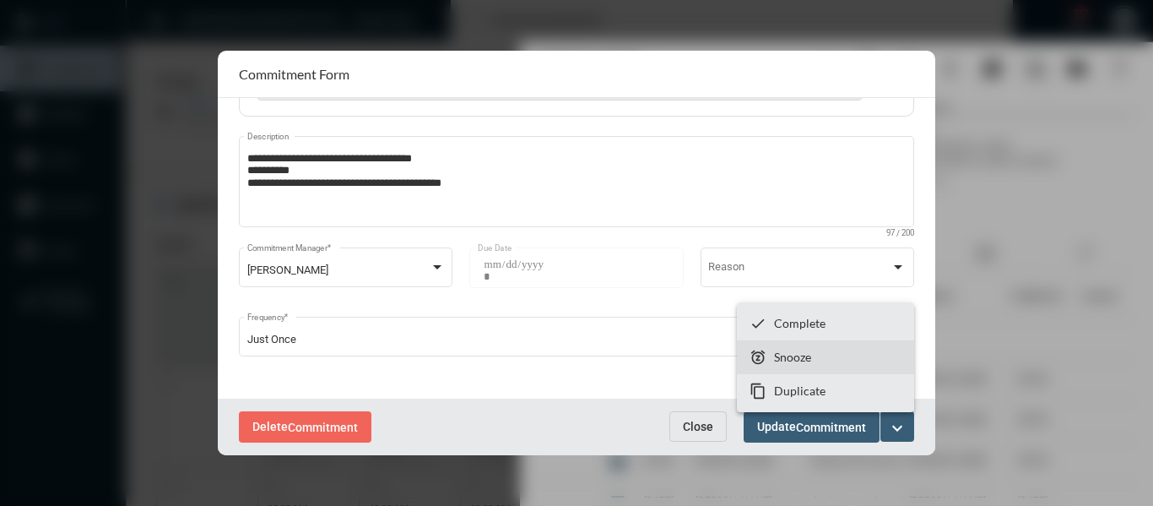
click at [794, 356] on p "Snooze" at bounding box center [792, 357] width 37 height 14
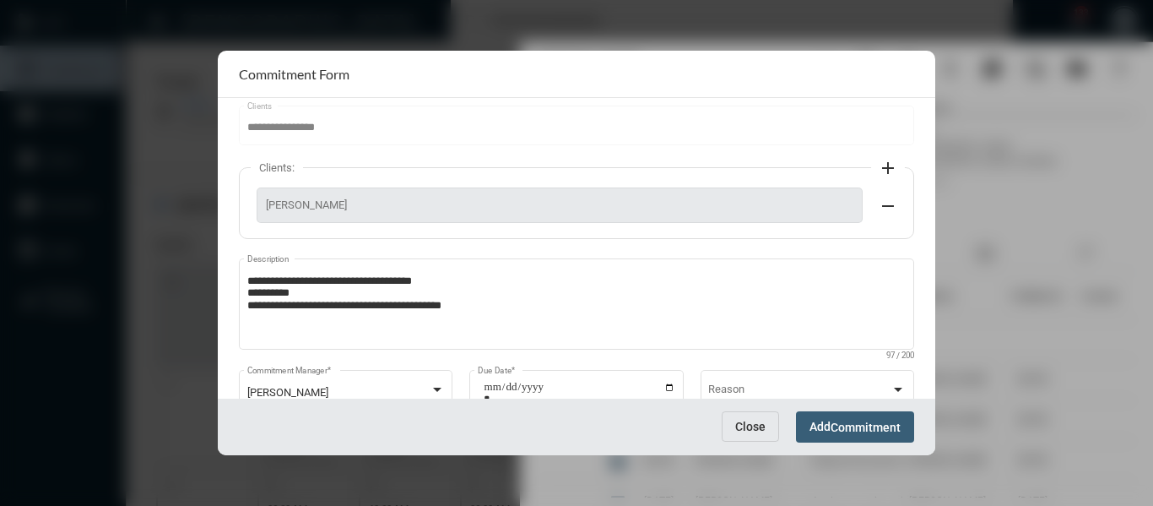
scroll to position [168, 0]
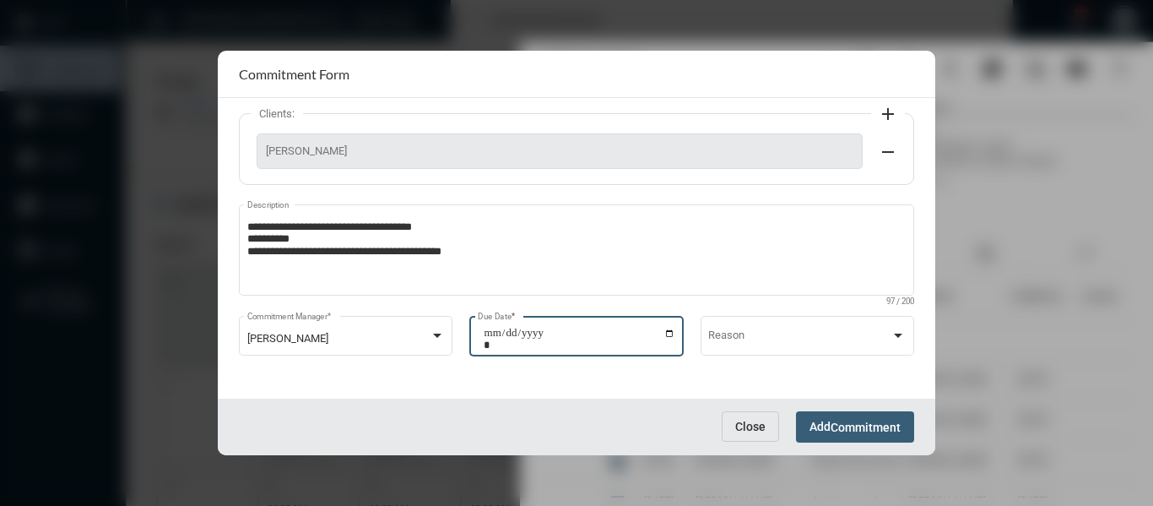
click at [665, 335] on input "**********" at bounding box center [580, 339] width 192 height 24
type input "**********"
click at [898, 426] on span "Commitment" at bounding box center [866, 428] width 70 height 14
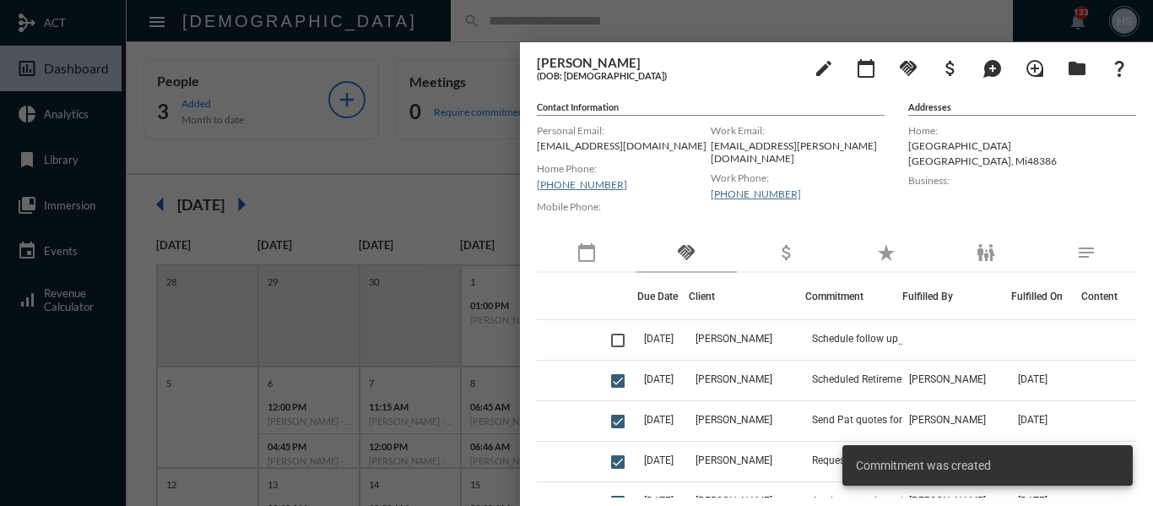
click at [435, 191] on div at bounding box center [576, 253] width 1153 height 506
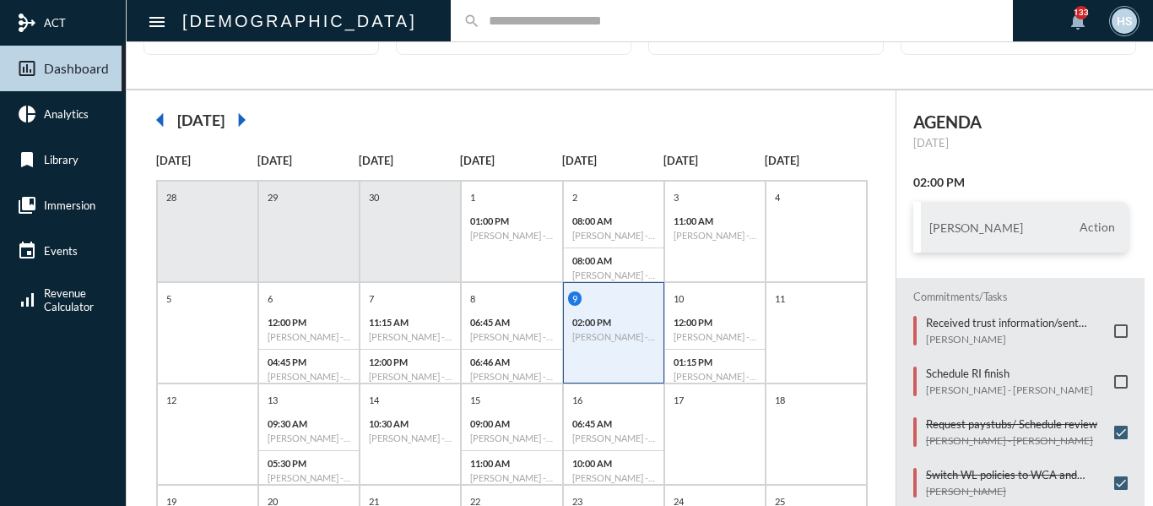
scroll to position [0, 0]
